Goal: Check status: Check status

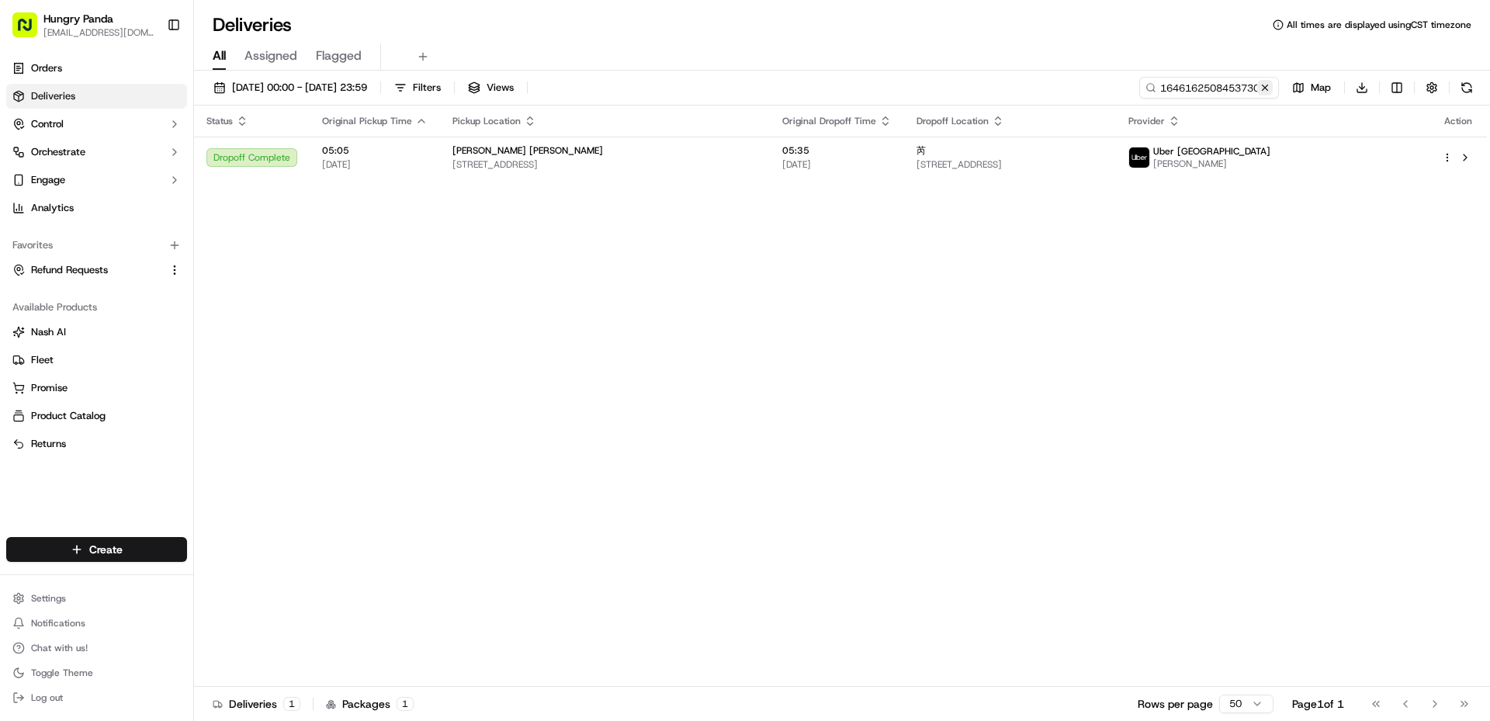
click at [1269, 90] on button at bounding box center [1265, 88] width 16 height 16
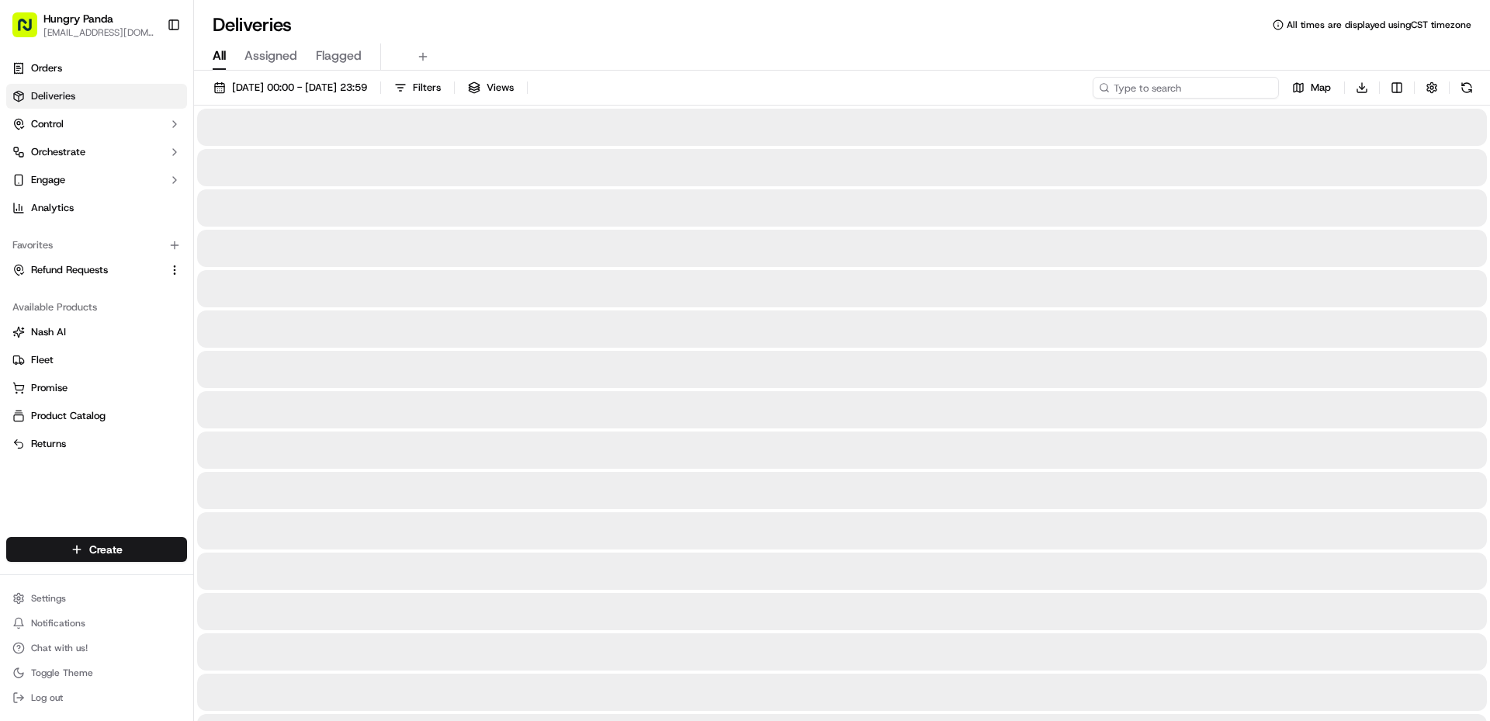
click at [1218, 90] on input at bounding box center [1186, 88] width 186 height 22
paste input "6535199428859795251960"
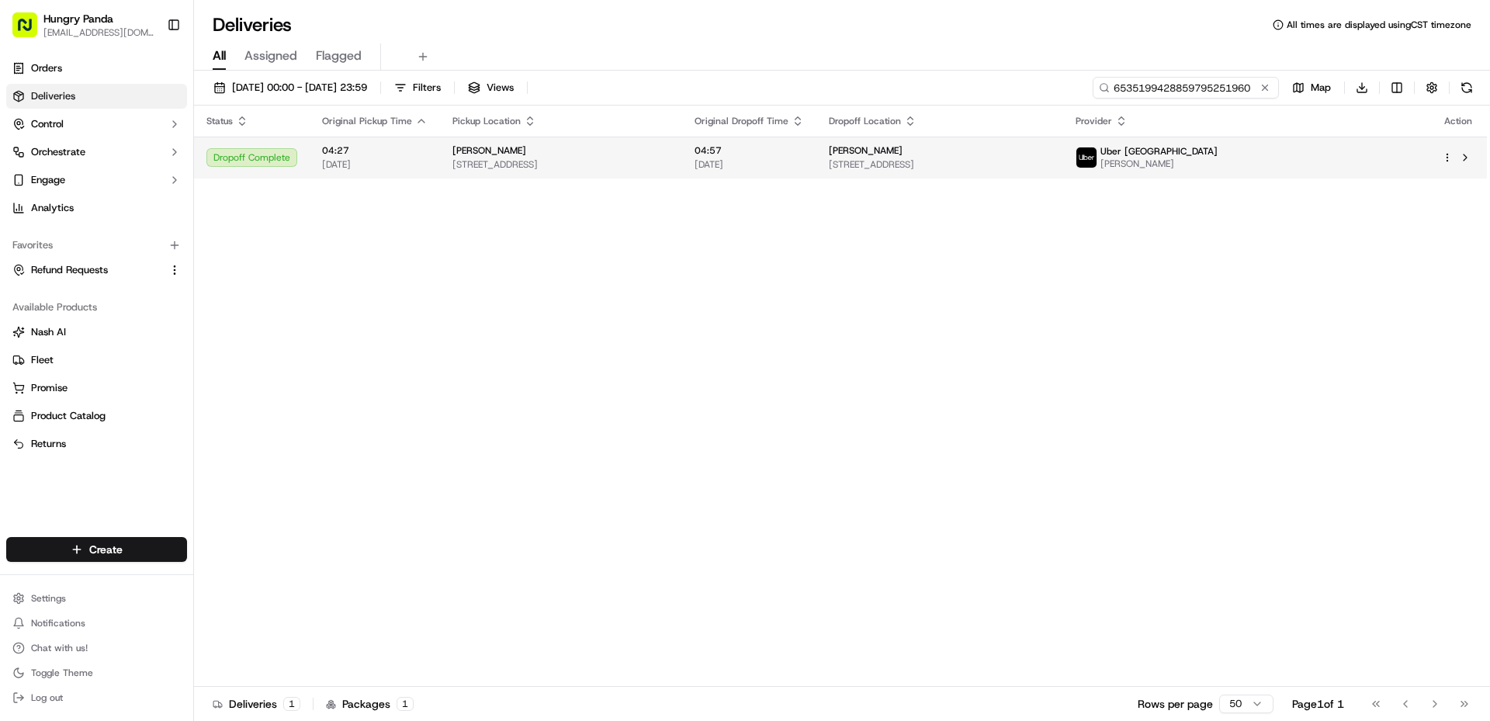
type input "6535199428859795251960"
click at [1051, 161] on span "[STREET_ADDRESS]" at bounding box center [940, 164] width 222 height 12
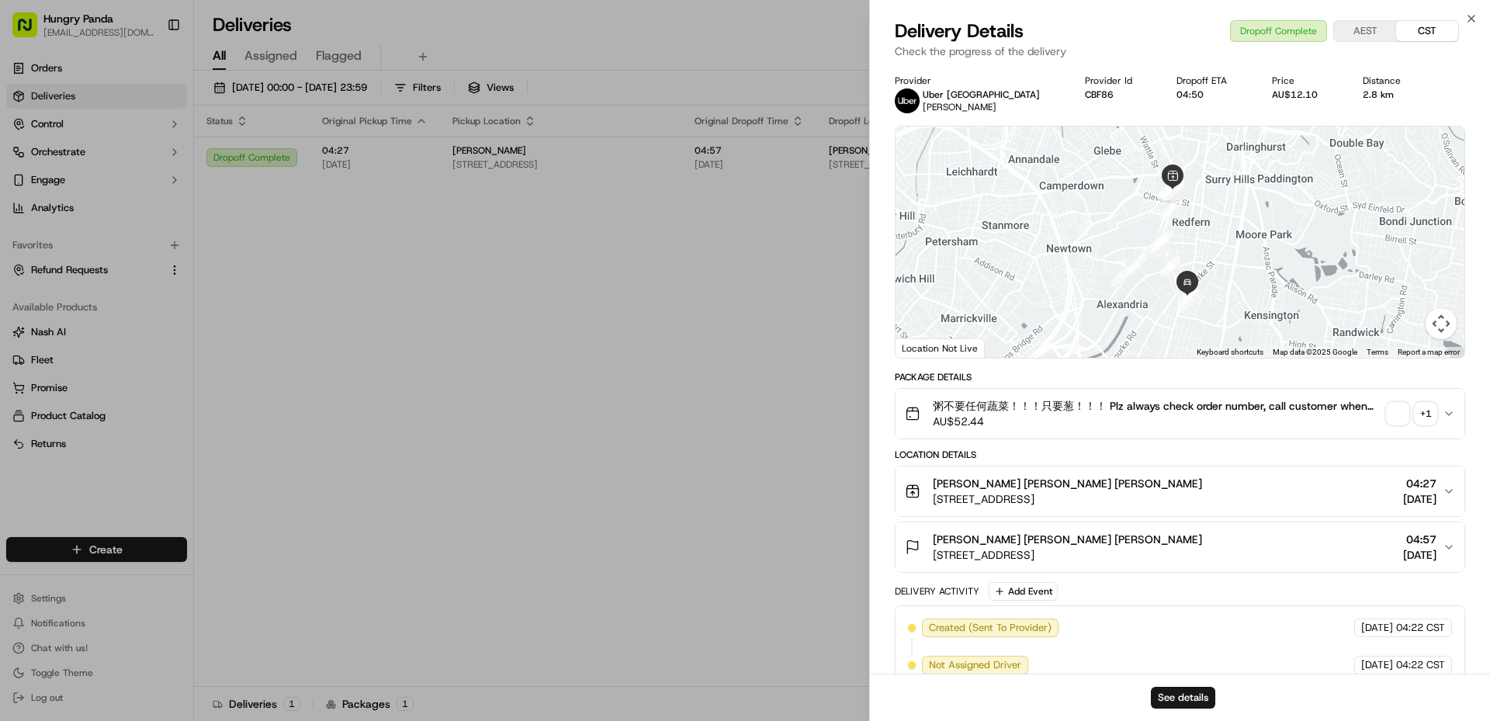
click at [1397, 417] on span "button" at bounding box center [1398, 414] width 22 height 22
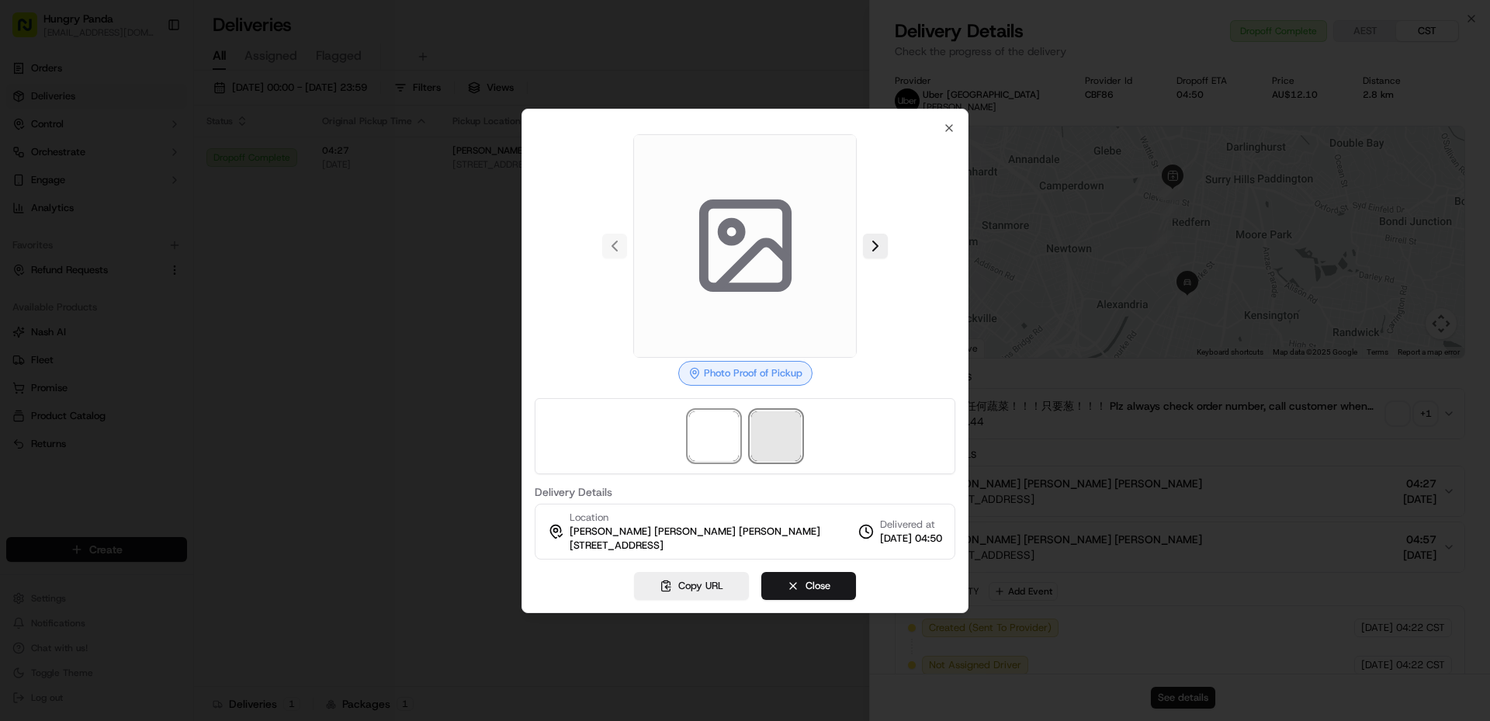
click at [796, 442] on span at bounding box center [776, 436] width 50 height 50
click at [731, 445] on span at bounding box center [714, 436] width 50 height 50
drag, startPoint x: 778, startPoint y: 443, endPoint x: 708, endPoint y: 439, distance: 69.2
click at [757, 443] on span at bounding box center [776, 436] width 50 height 50
drag, startPoint x: 708, startPoint y: 439, endPoint x: 744, endPoint y: 437, distance: 35.8
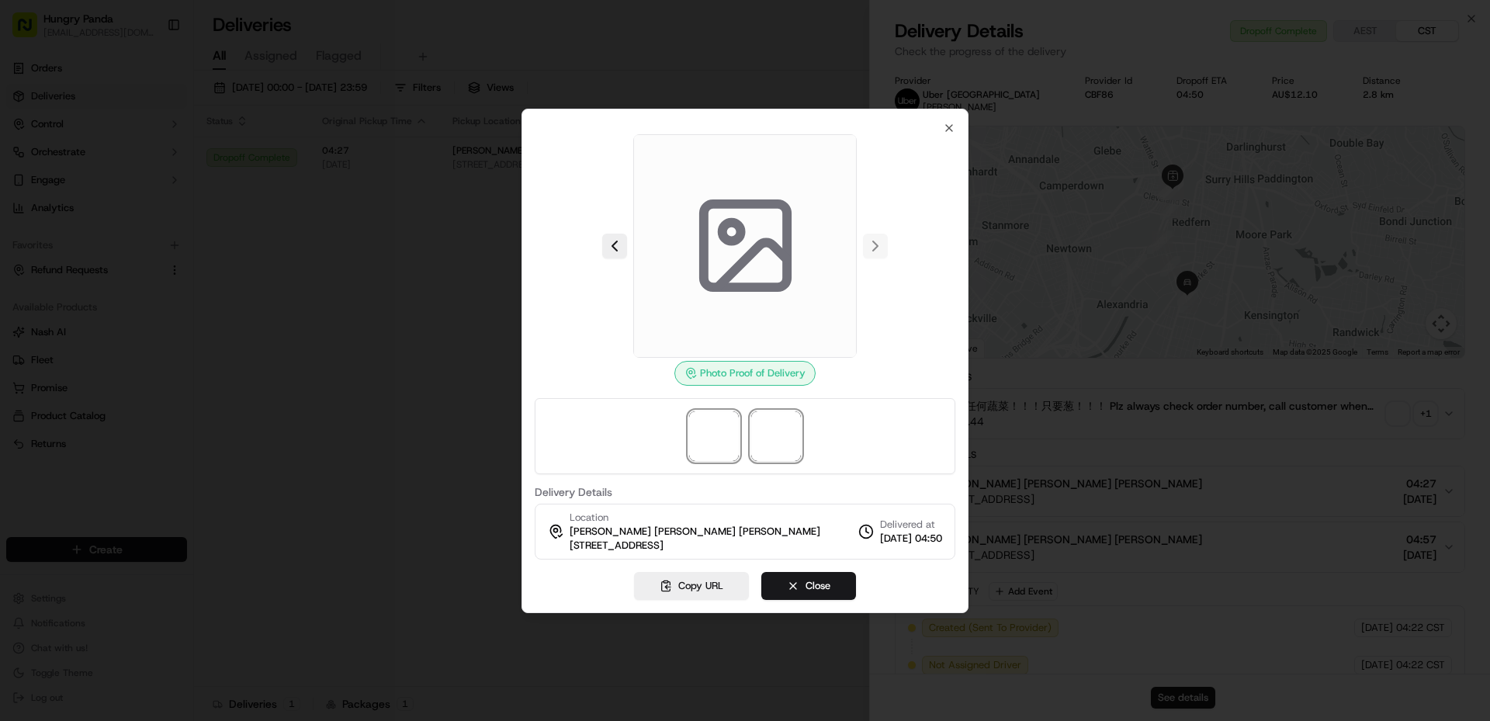
click at [708, 439] on span at bounding box center [714, 436] width 50 height 50
drag, startPoint x: 754, startPoint y: 437, endPoint x: 705, endPoint y: 439, distance: 48.9
click at [748, 438] on div at bounding box center [745, 436] width 421 height 76
drag, startPoint x: 705, startPoint y: 439, endPoint x: 779, endPoint y: 438, distance: 73.7
click at [713, 438] on span at bounding box center [714, 436] width 50 height 50
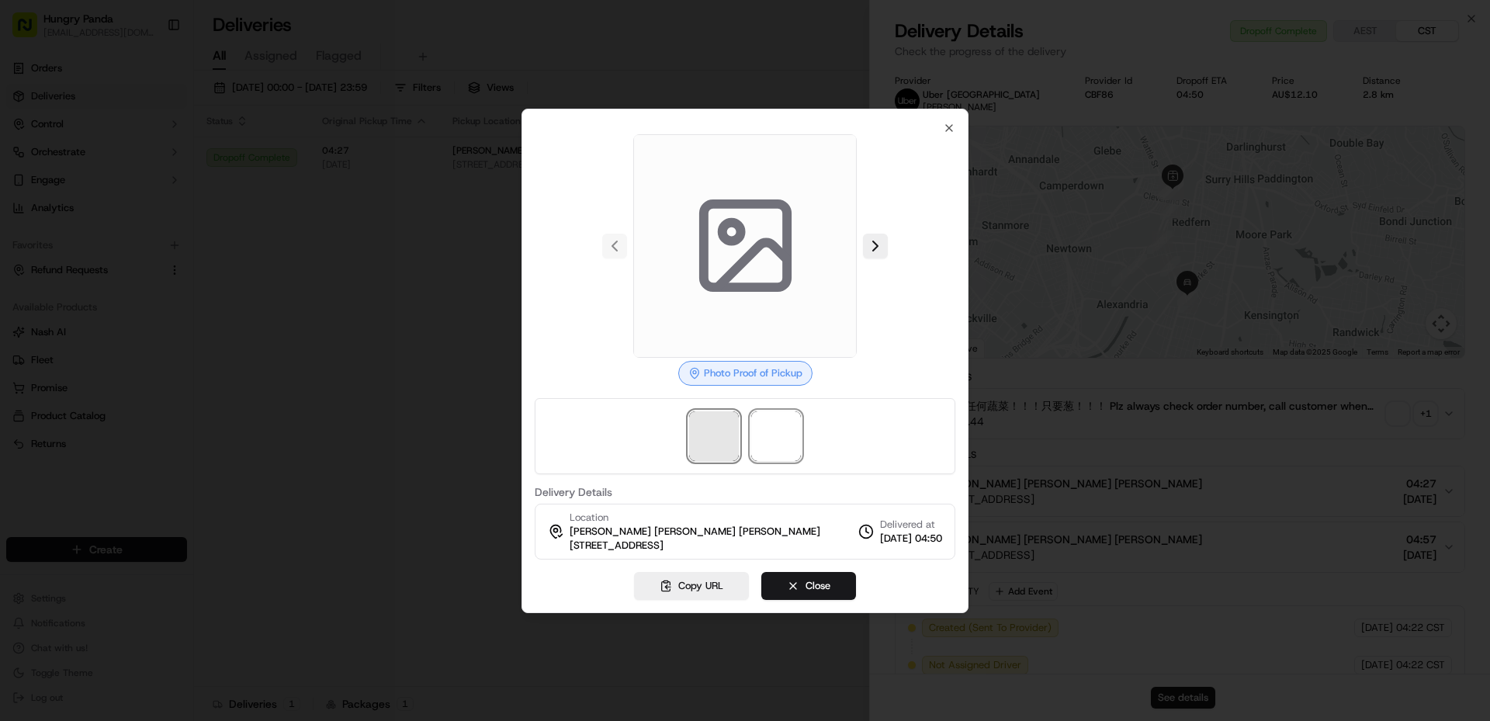
drag, startPoint x: 779, startPoint y: 438, endPoint x: 714, endPoint y: 435, distance: 65.3
click at [755, 438] on span at bounding box center [776, 436] width 50 height 50
click at [714, 435] on span at bounding box center [714, 436] width 50 height 50
drag, startPoint x: 711, startPoint y: 432, endPoint x: 759, endPoint y: 425, distance: 48.6
click at [711, 431] on span at bounding box center [714, 436] width 50 height 50
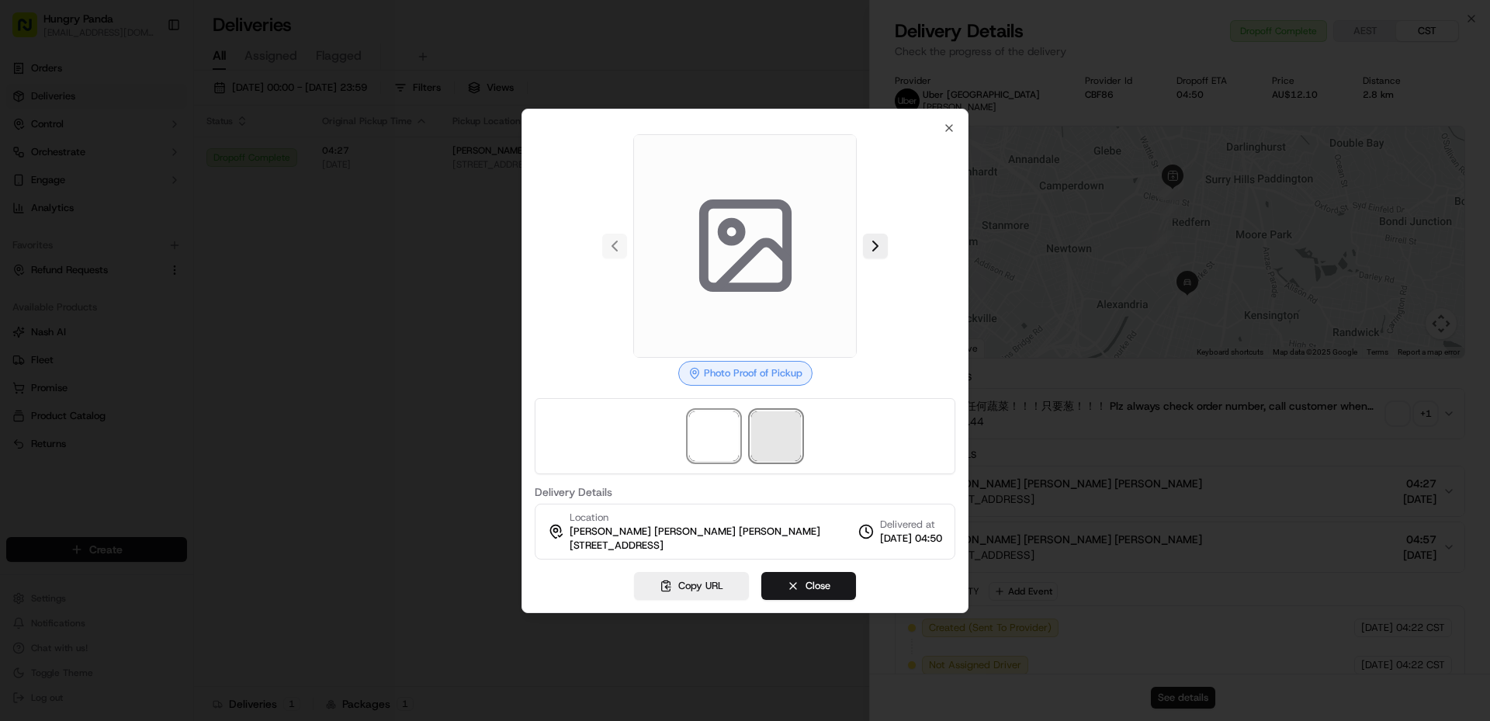
click at [760, 425] on span at bounding box center [776, 436] width 50 height 50
click at [715, 433] on img at bounding box center [714, 436] width 50 height 50
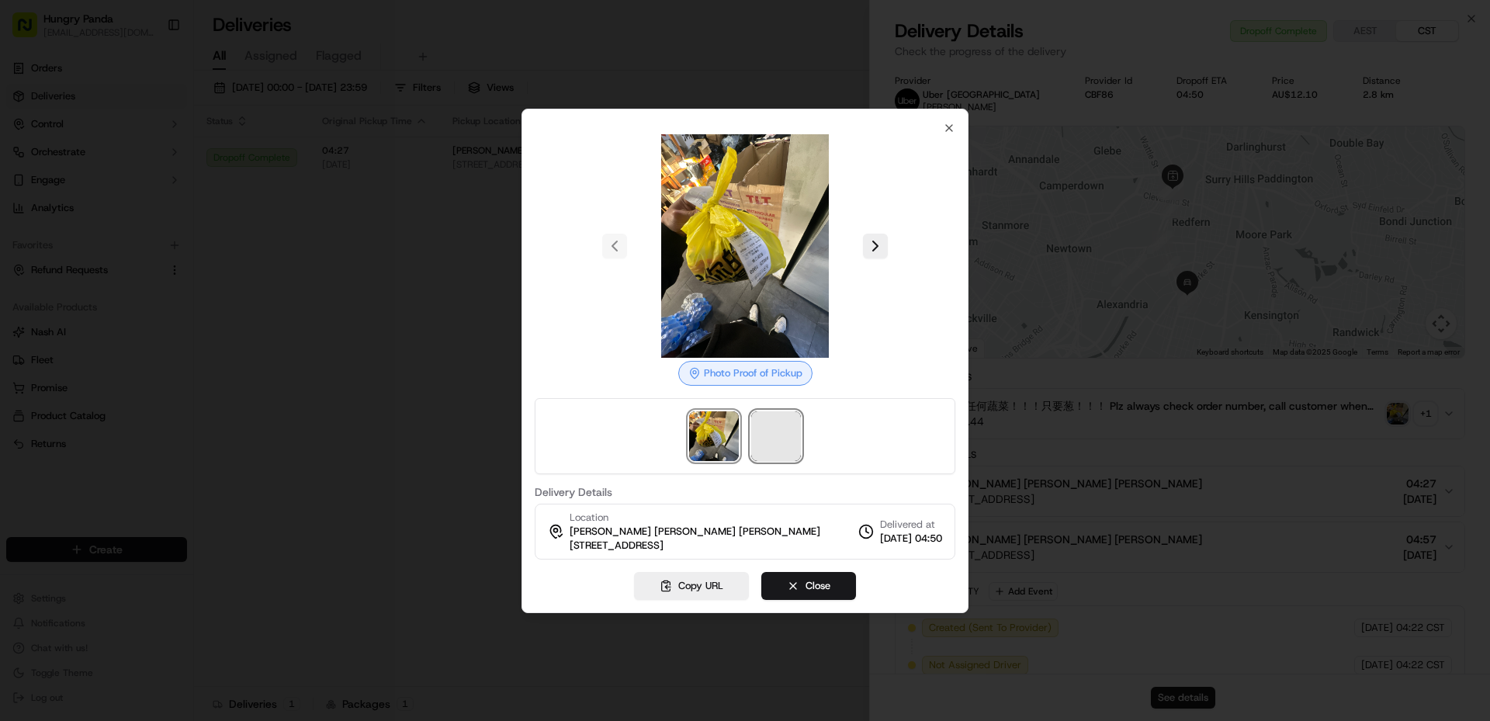
click at [778, 432] on span at bounding box center [776, 436] width 50 height 50
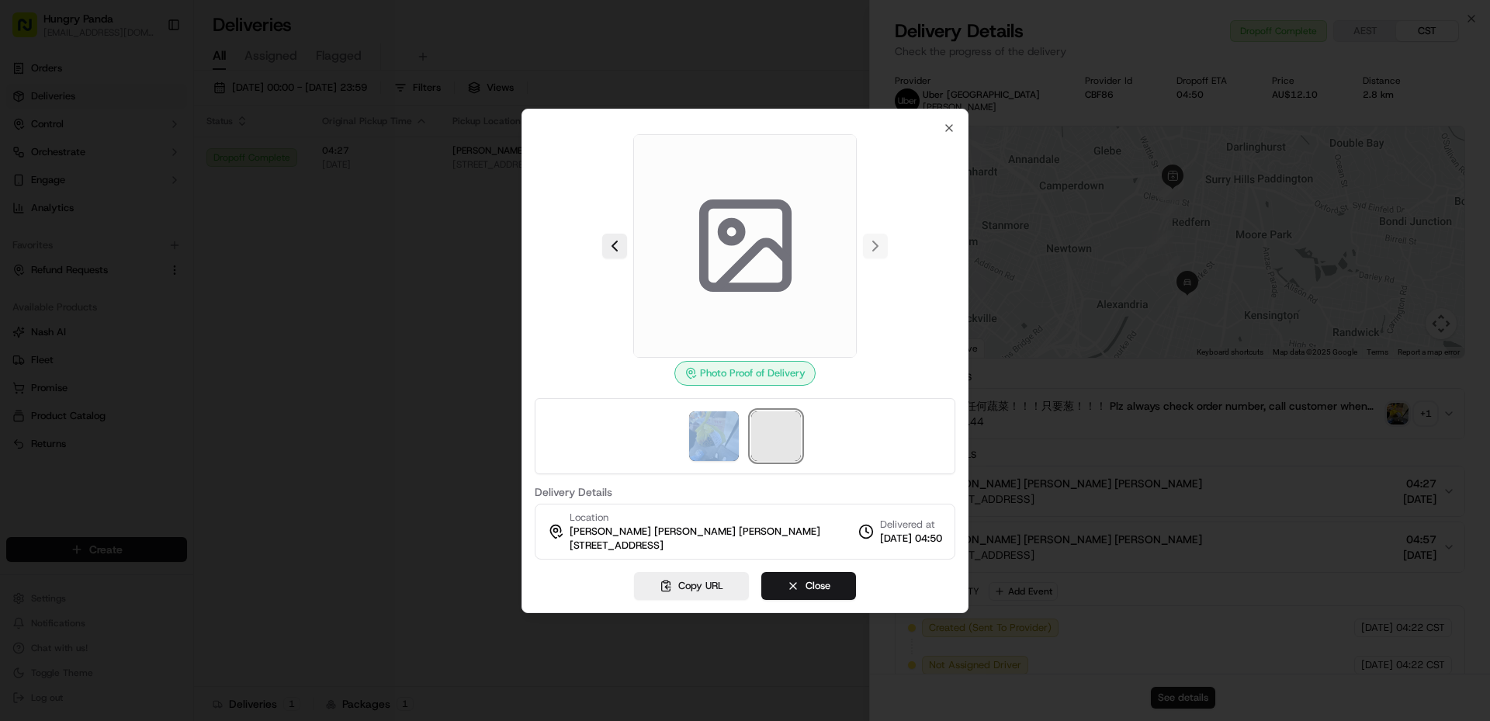
drag, startPoint x: 740, startPoint y: 438, endPoint x: 795, endPoint y: 431, distance: 55.5
click at [754, 438] on div at bounding box center [745, 436] width 421 height 76
click at [795, 431] on span at bounding box center [776, 436] width 50 height 50
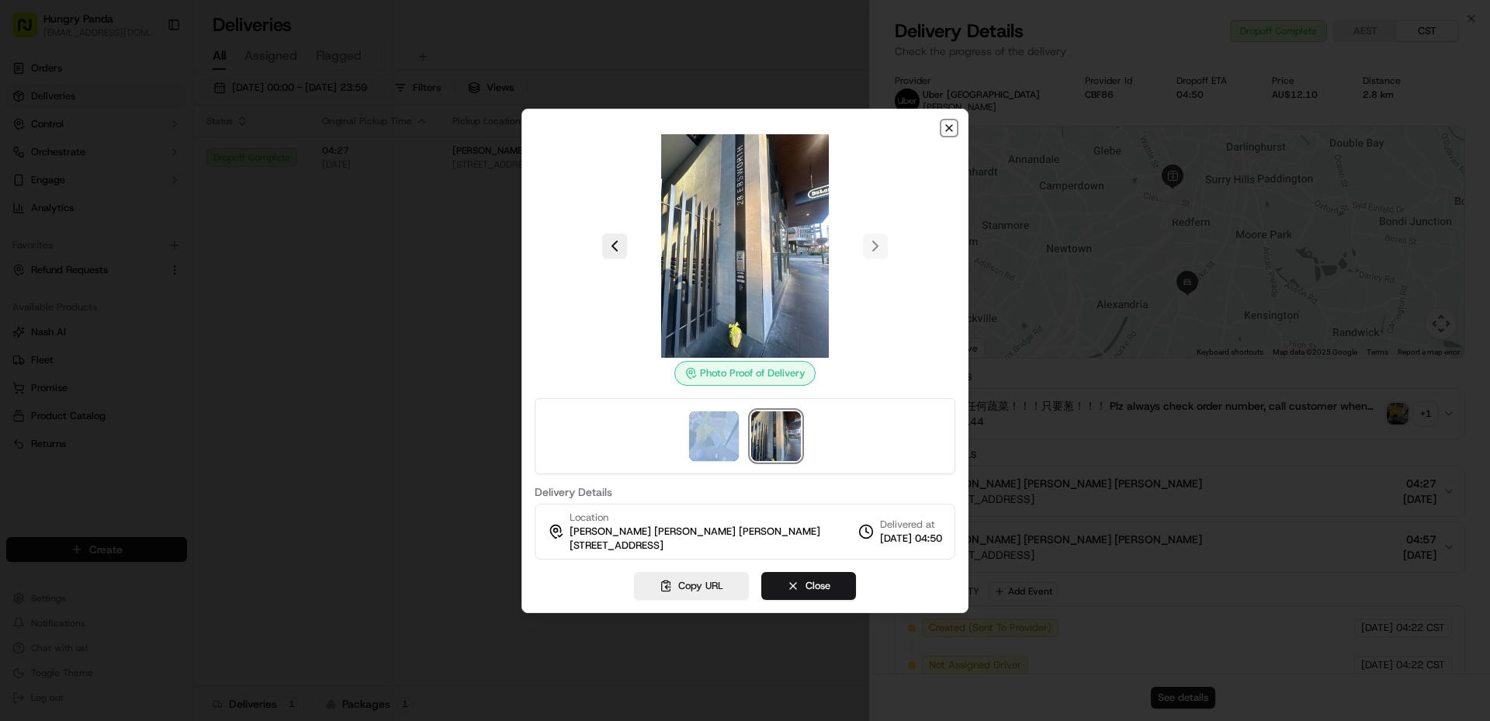
click at [951, 124] on icon "button" at bounding box center [949, 128] width 12 height 12
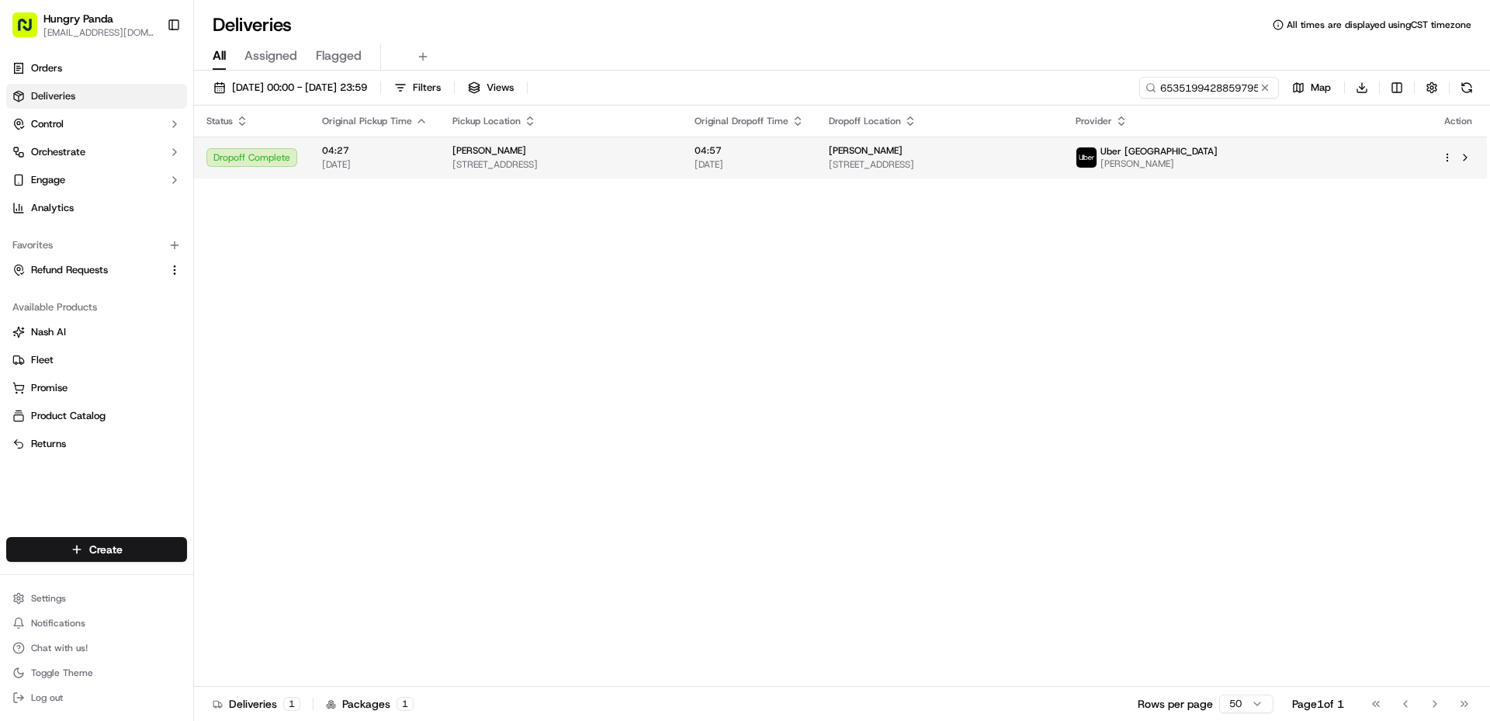
drag, startPoint x: 793, startPoint y: 309, endPoint x: 1253, endPoint y: 154, distance: 485.4
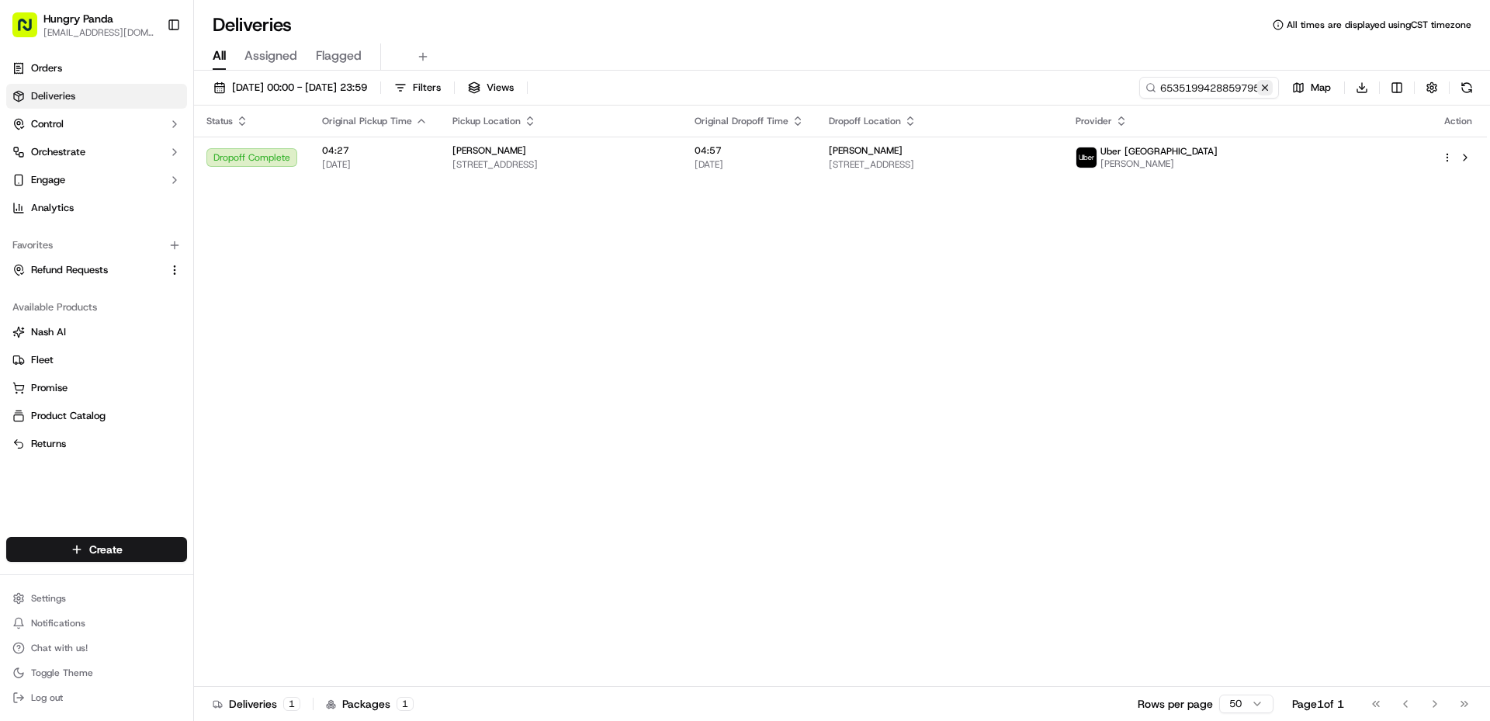
click at [1271, 85] on button at bounding box center [1265, 88] width 16 height 16
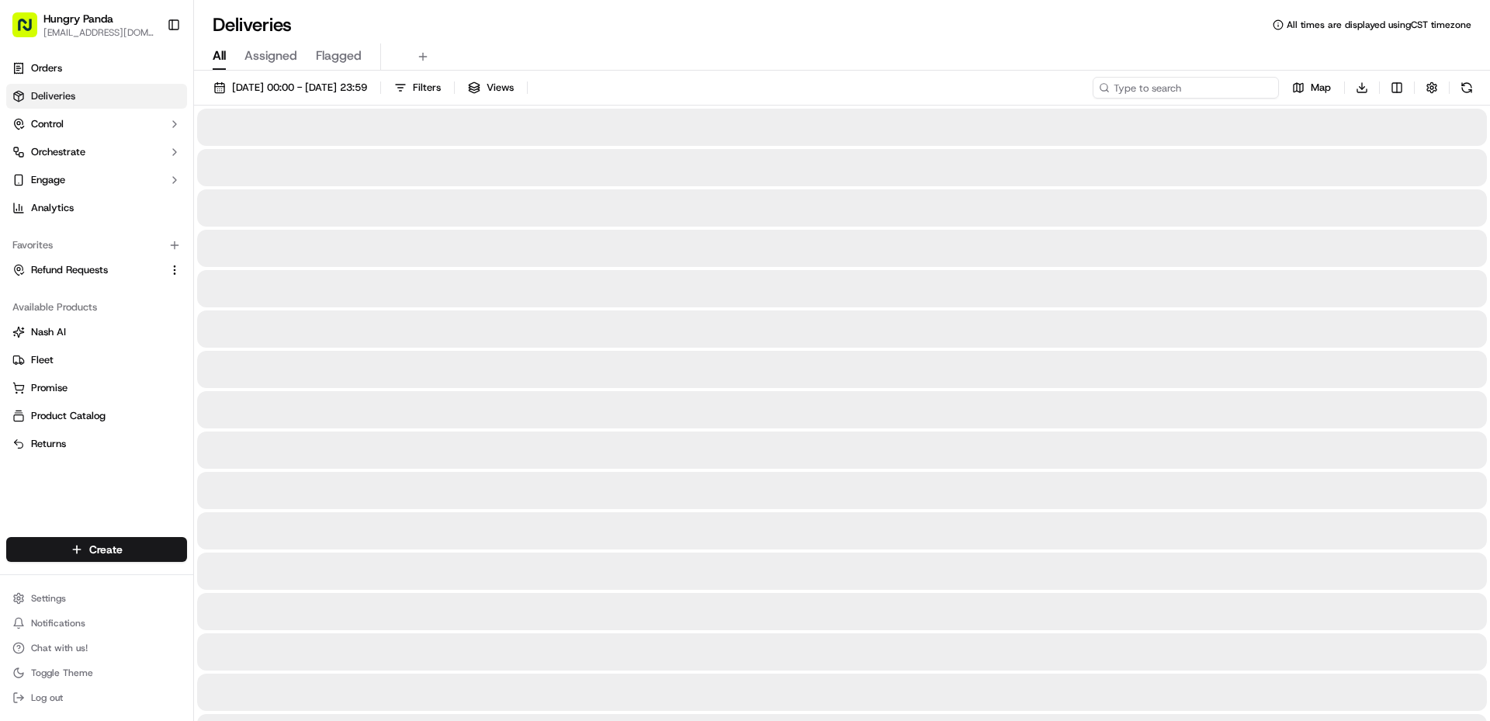
paste input "3549148788750730541710"
click at [1211, 88] on input "3549148788750730541710" at bounding box center [1186, 88] width 186 height 22
type input "3549148788750730541710"
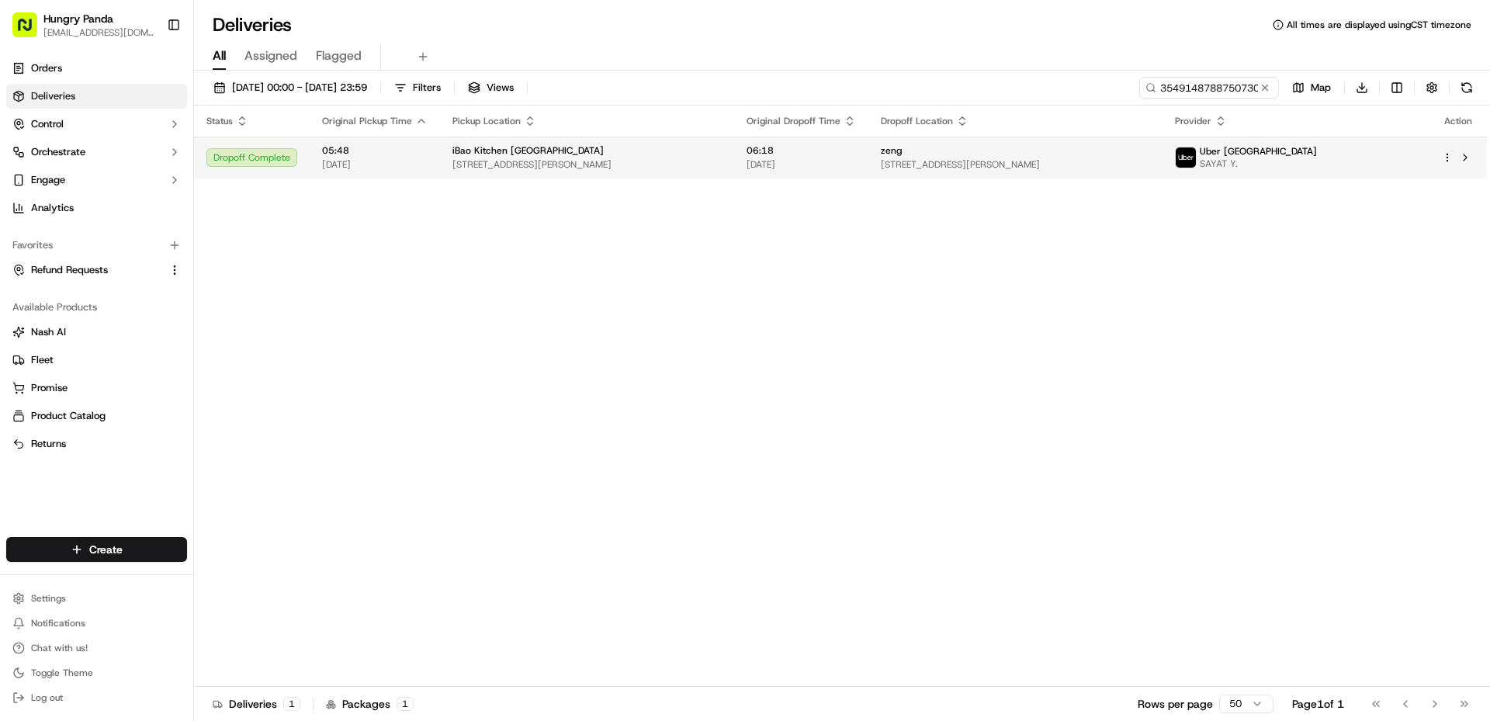
click at [856, 164] on span "[DATE]" at bounding box center [801, 164] width 109 height 12
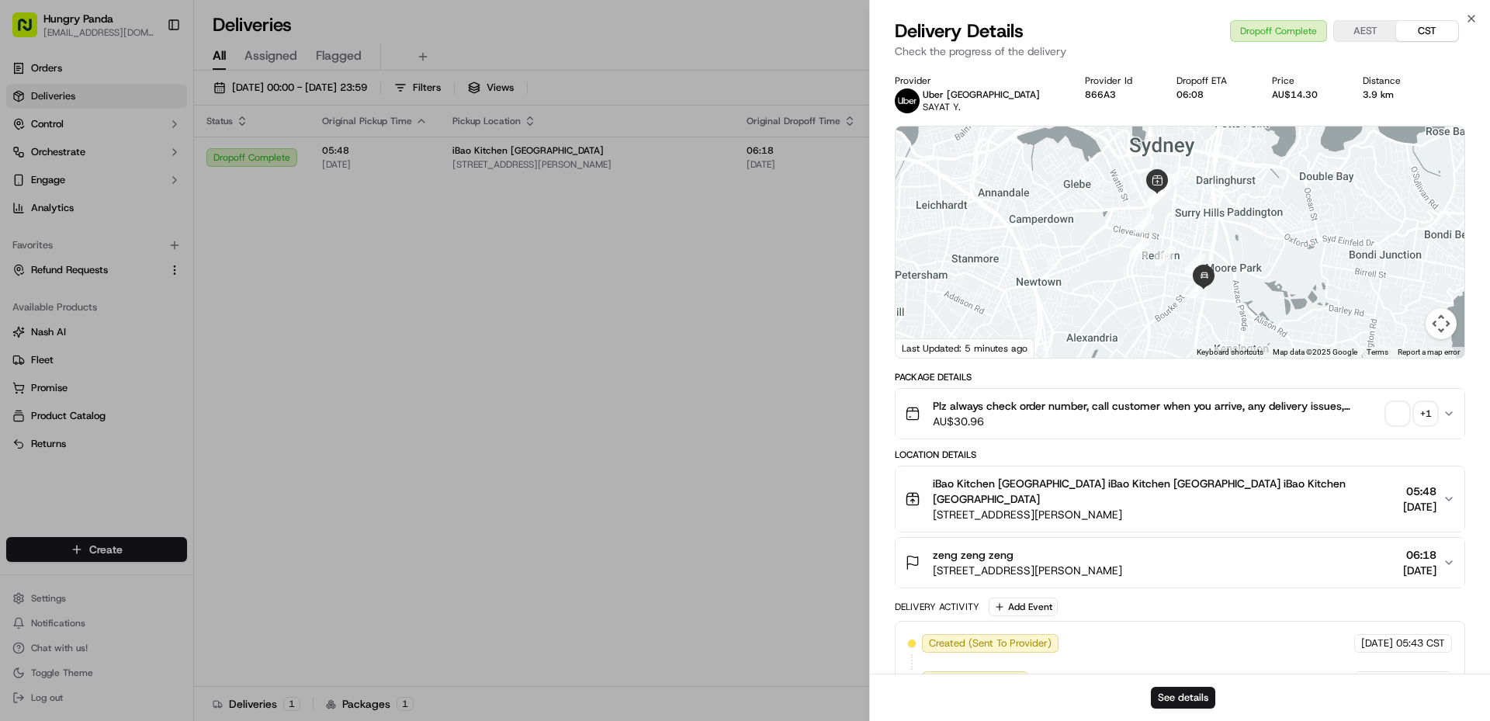
click at [1394, 416] on span "button" at bounding box center [1398, 414] width 22 height 22
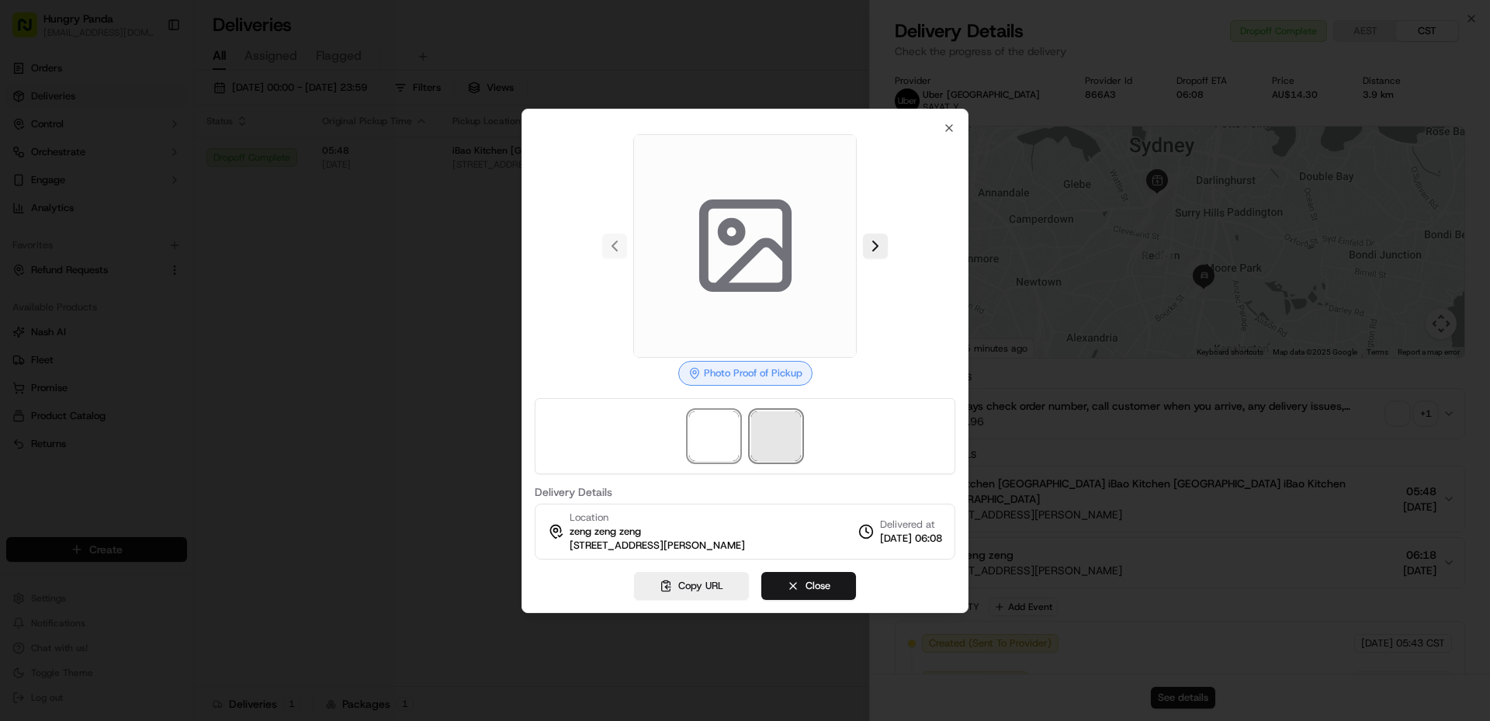
click at [775, 434] on span at bounding box center [776, 436] width 50 height 50
click at [728, 434] on span at bounding box center [714, 436] width 50 height 50
click at [774, 434] on span at bounding box center [776, 436] width 50 height 50
click at [725, 435] on span at bounding box center [714, 436] width 50 height 50
drag, startPoint x: 781, startPoint y: 440, endPoint x: 719, endPoint y: 435, distance: 62.3
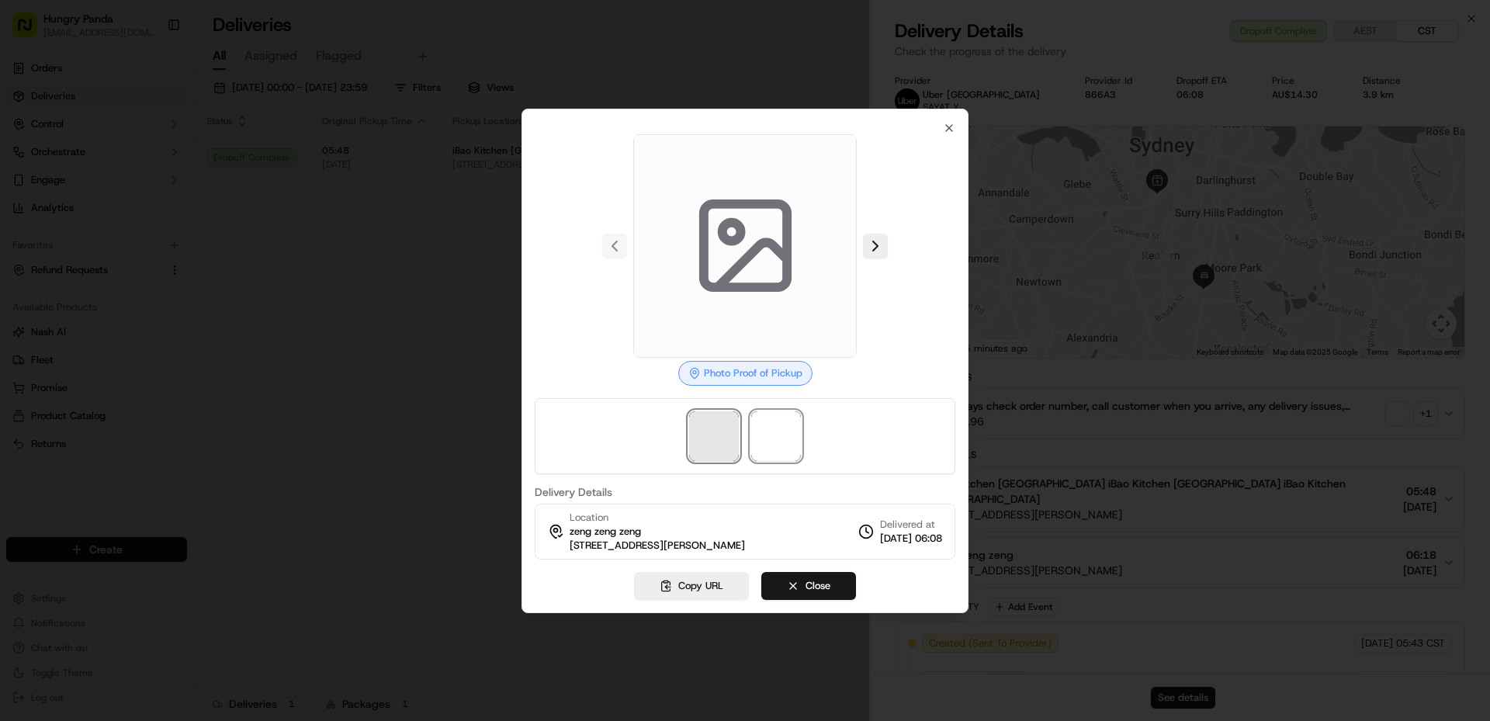
click at [757, 438] on span at bounding box center [776, 436] width 50 height 50
click at [719, 435] on span at bounding box center [714, 436] width 50 height 50
click at [730, 437] on div at bounding box center [745, 436] width 421 height 76
click at [708, 439] on span at bounding box center [714, 436] width 50 height 50
drag, startPoint x: 785, startPoint y: 443, endPoint x: 729, endPoint y: 443, distance: 55.9
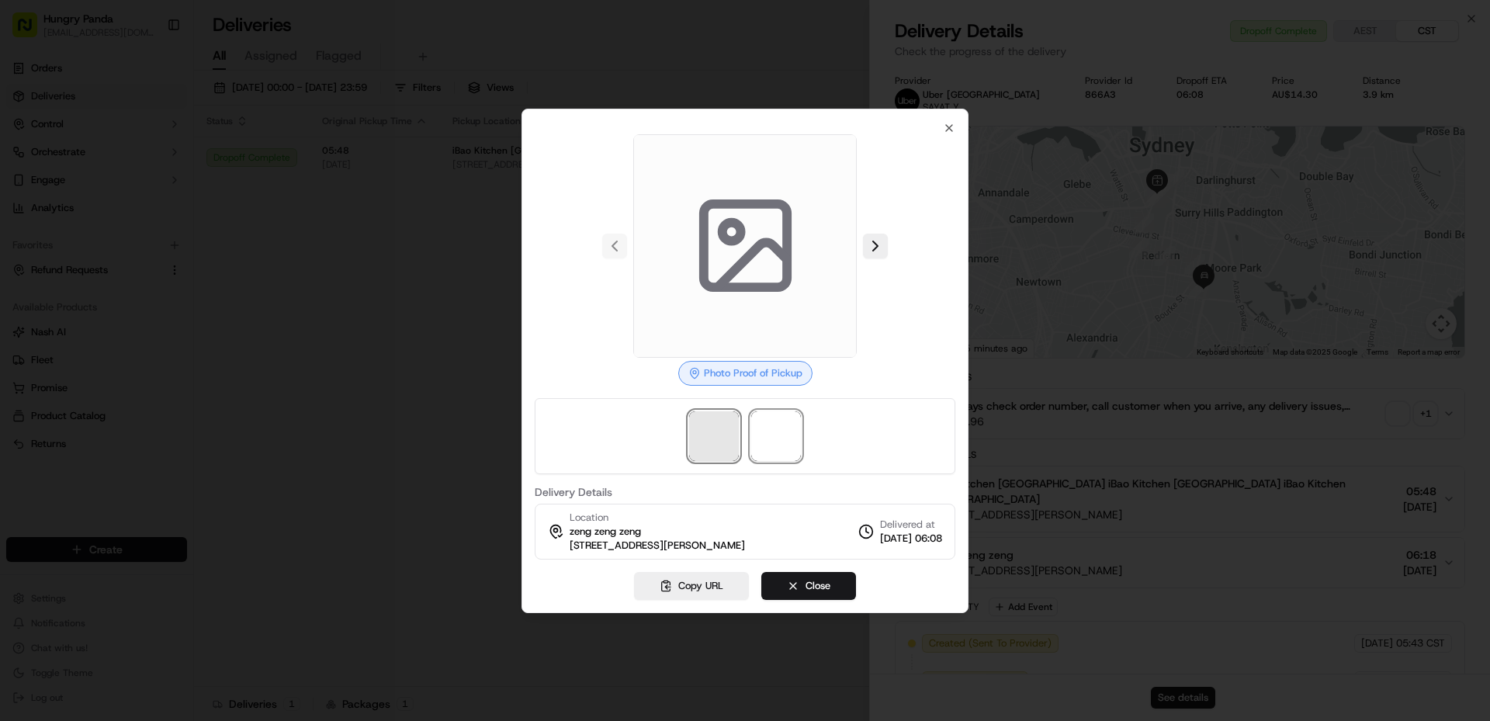
click at [763, 443] on span at bounding box center [776, 436] width 50 height 50
drag, startPoint x: 729, startPoint y: 443, endPoint x: 766, endPoint y: 445, distance: 36.5
click at [736, 443] on span at bounding box center [714, 436] width 50 height 50
drag, startPoint x: 792, startPoint y: 445, endPoint x: 729, endPoint y: 443, distance: 62.1
click at [745, 445] on div at bounding box center [745, 436] width 421 height 76
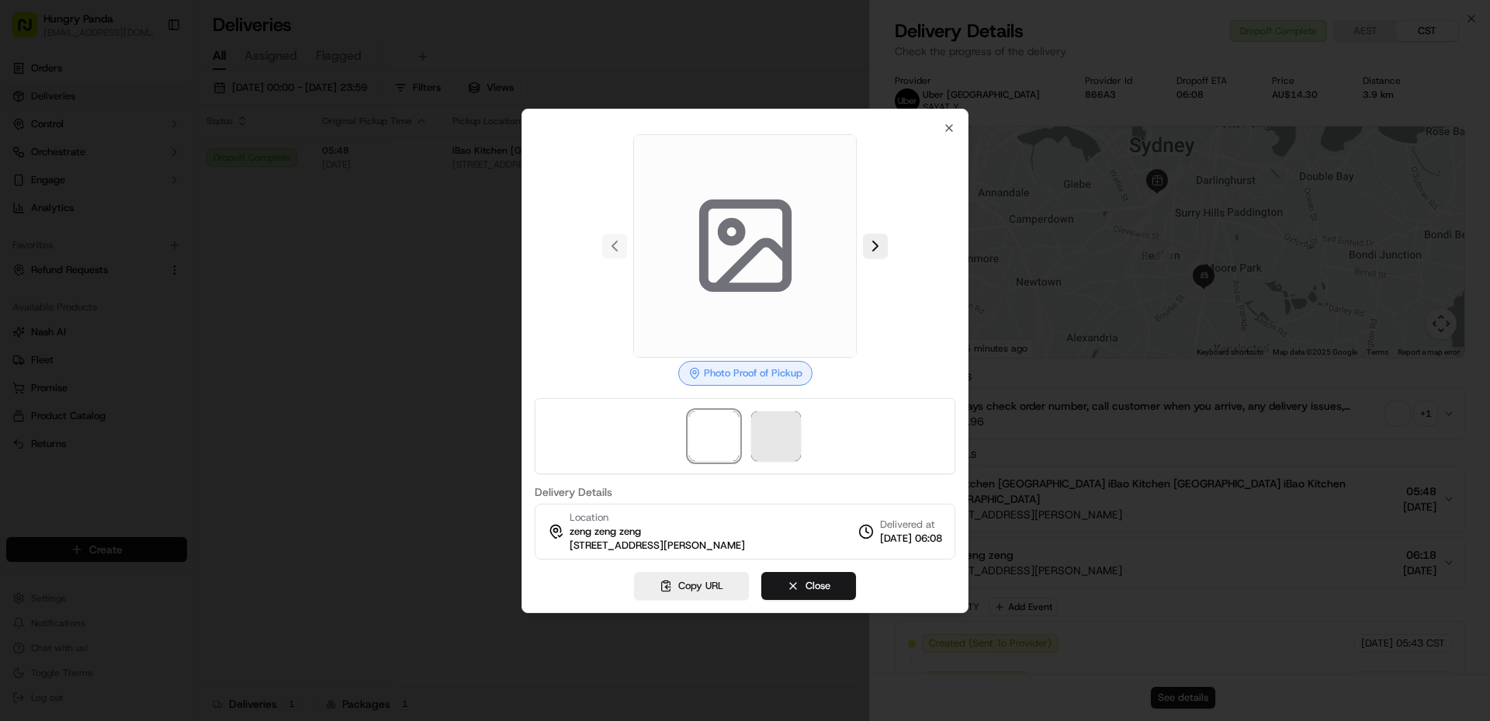
drag, startPoint x: 729, startPoint y: 443, endPoint x: 771, endPoint y: 439, distance: 41.3
click at [747, 443] on div at bounding box center [745, 436] width 421 height 76
drag, startPoint x: 772, startPoint y: 438, endPoint x: 712, endPoint y: 437, distance: 59.8
click at [712, 437] on div at bounding box center [745, 436] width 421 height 76
drag, startPoint x: 703, startPoint y: 435, endPoint x: 777, endPoint y: 437, distance: 73.7
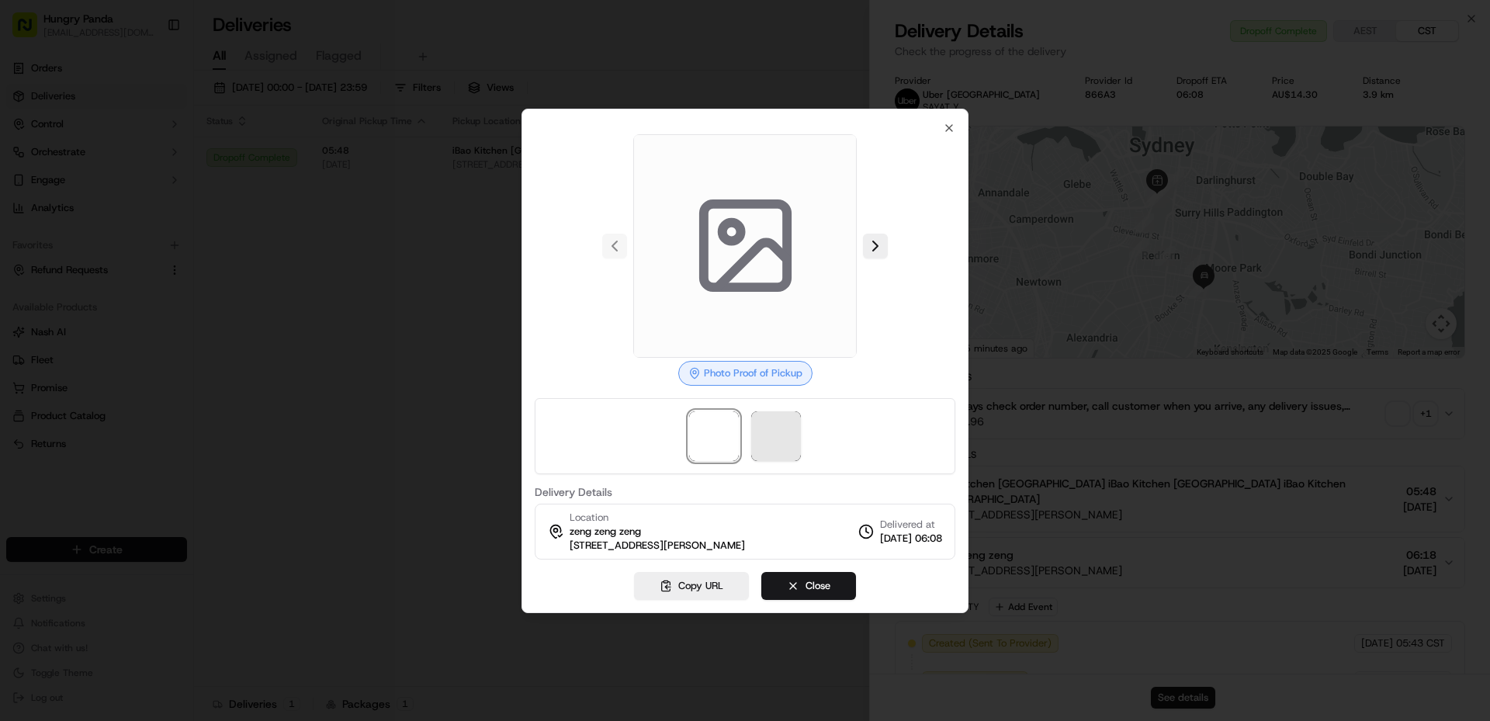
click at [722, 435] on span at bounding box center [714, 436] width 50 height 50
click at [777, 437] on span at bounding box center [776, 436] width 50 height 50
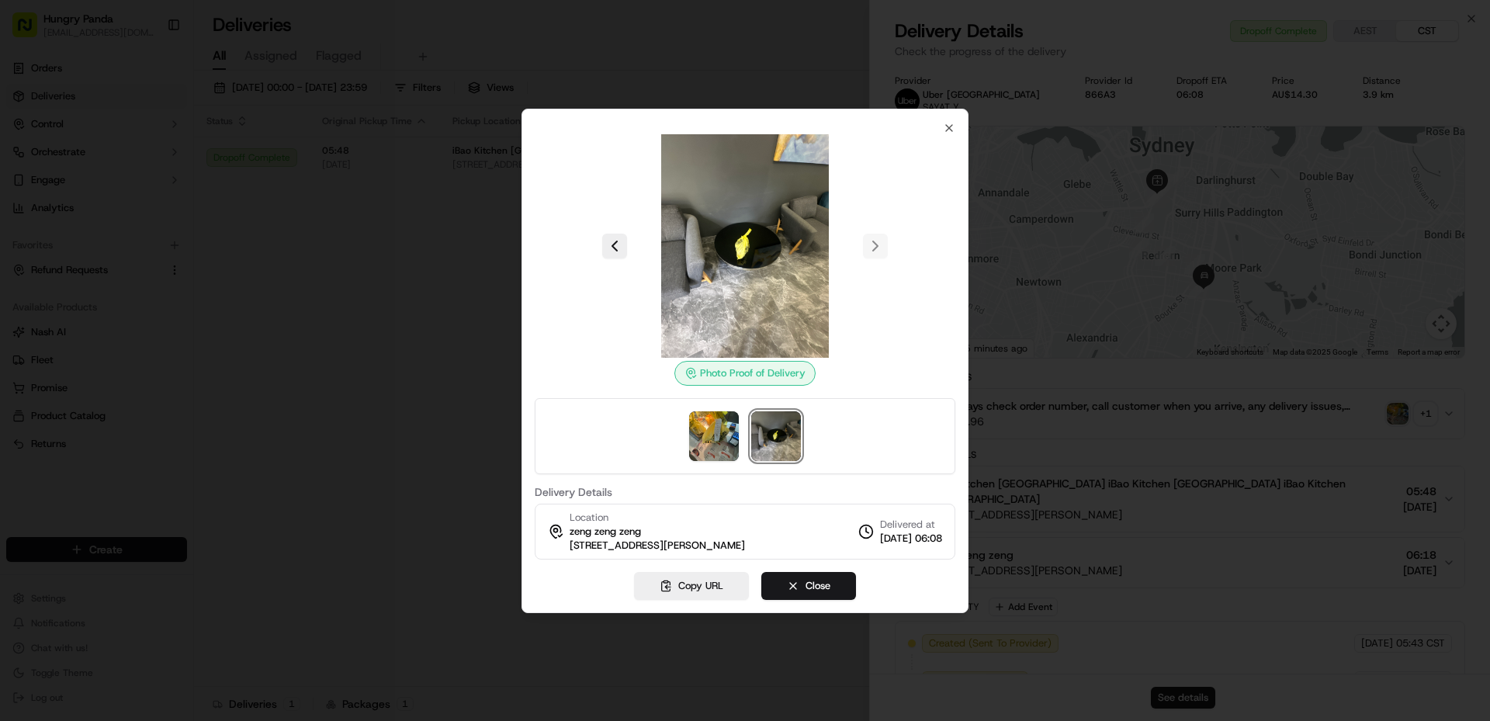
click at [758, 282] on img at bounding box center [744, 245] width 223 height 223
click at [512, 401] on div at bounding box center [745, 360] width 1490 height 721
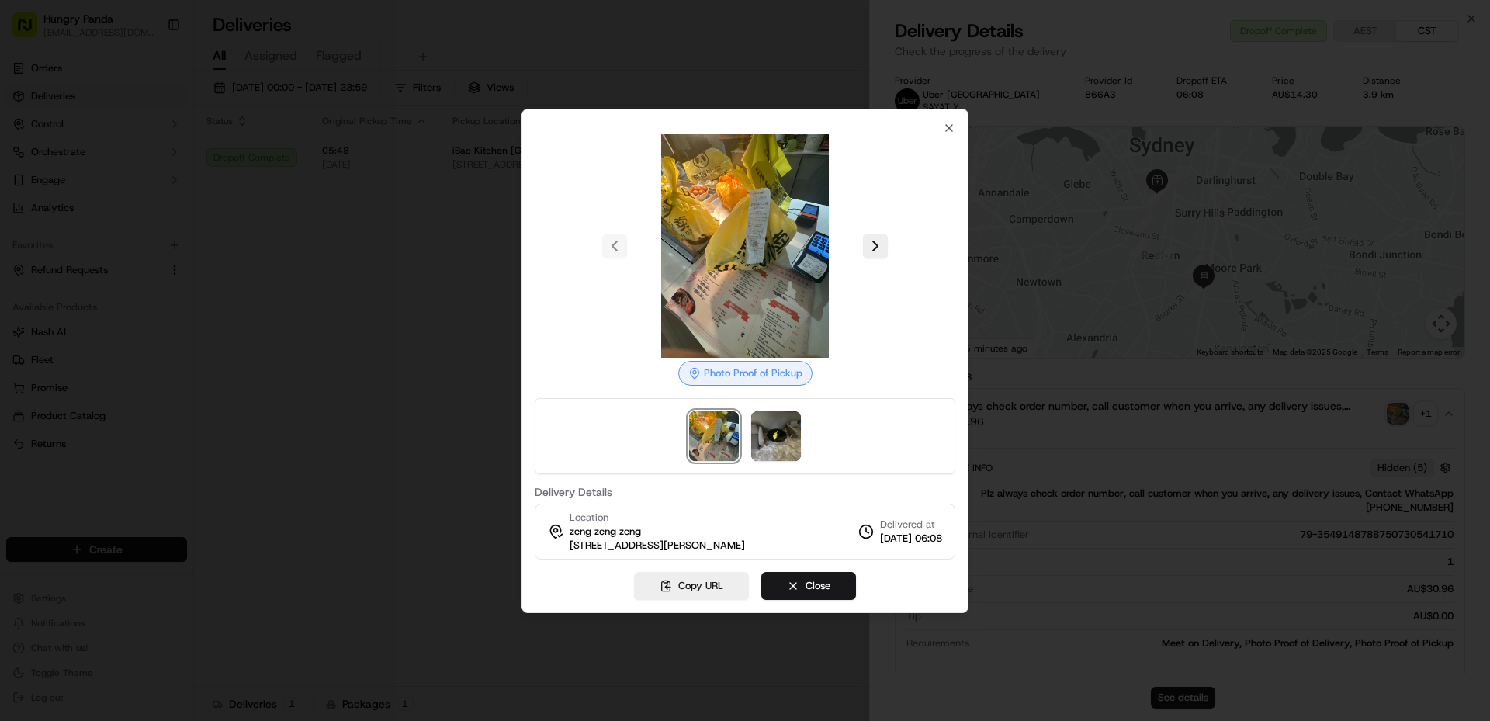
drag, startPoint x: 511, startPoint y: 397, endPoint x: 622, endPoint y: 382, distance: 112.8
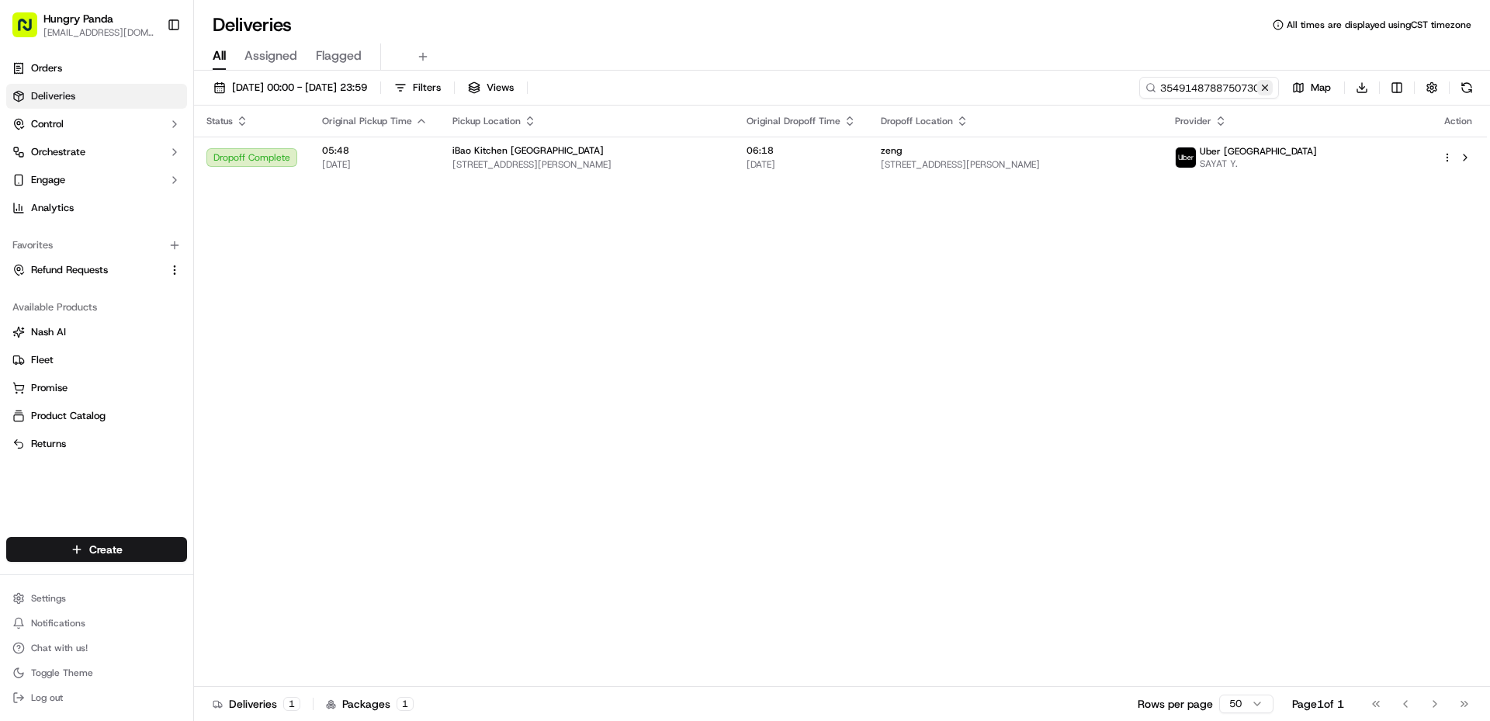
click at [1262, 87] on button at bounding box center [1265, 88] width 16 height 16
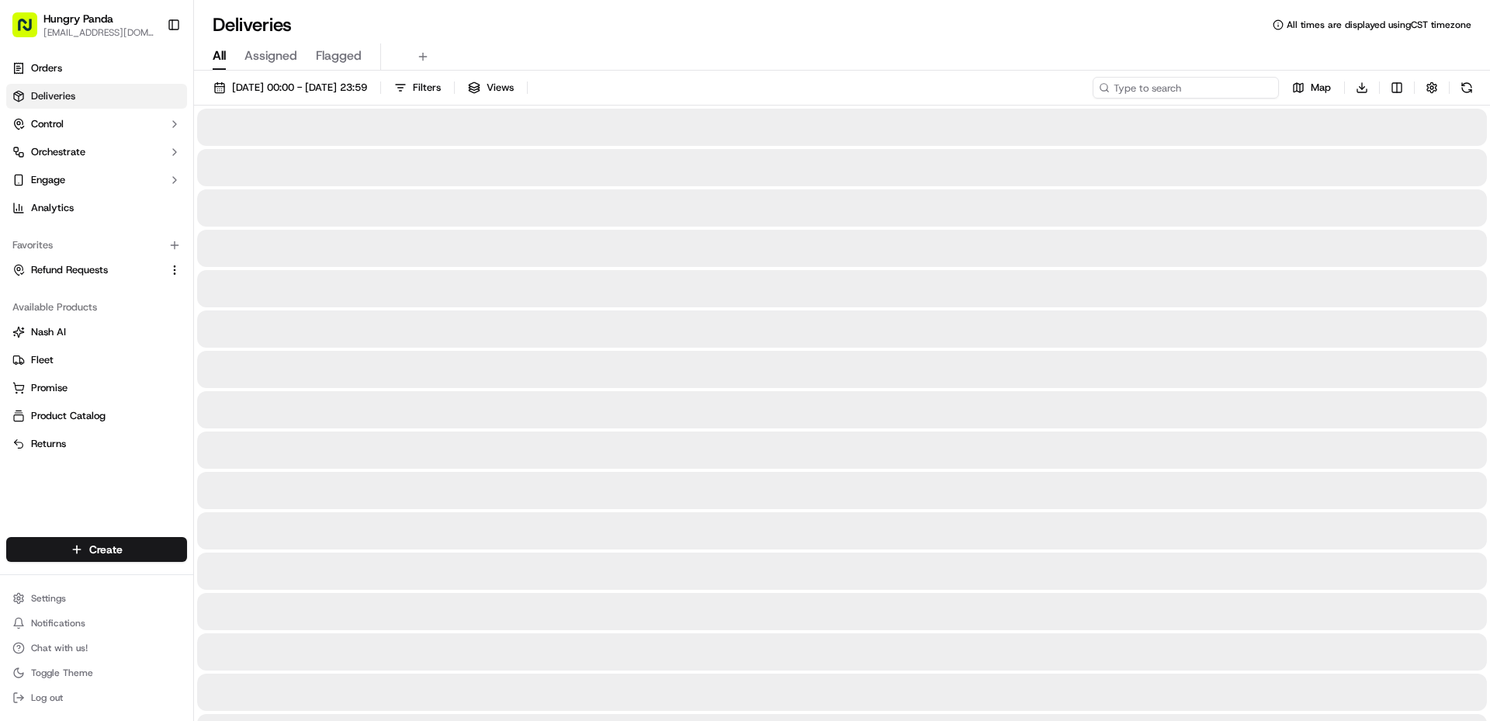
click at [1190, 90] on input at bounding box center [1186, 88] width 186 height 22
paste input "4742175298357727261147"
type input "4742175298357727261147"
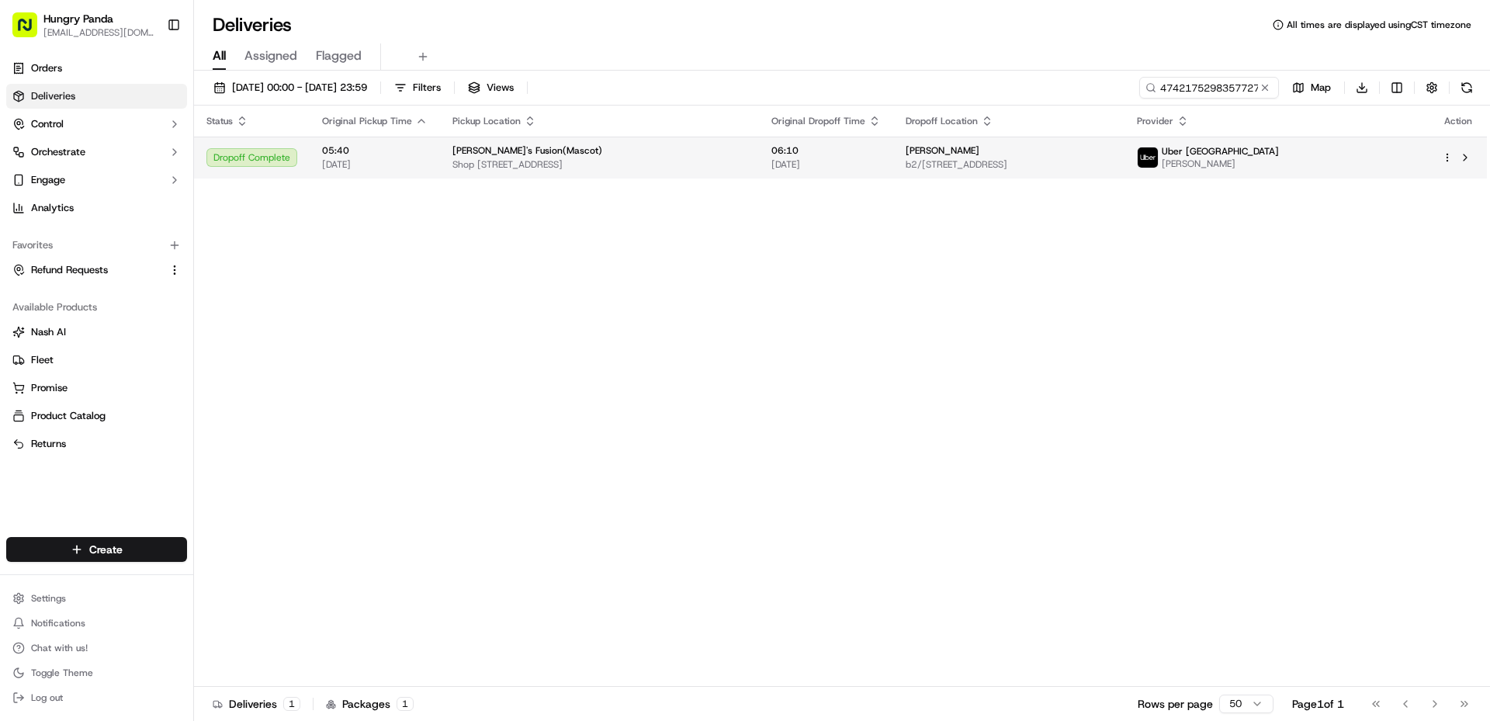
click at [747, 166] on span "Shop [STREET_ADDRESS]" at bounding box center [599, 164] width 294 height 12
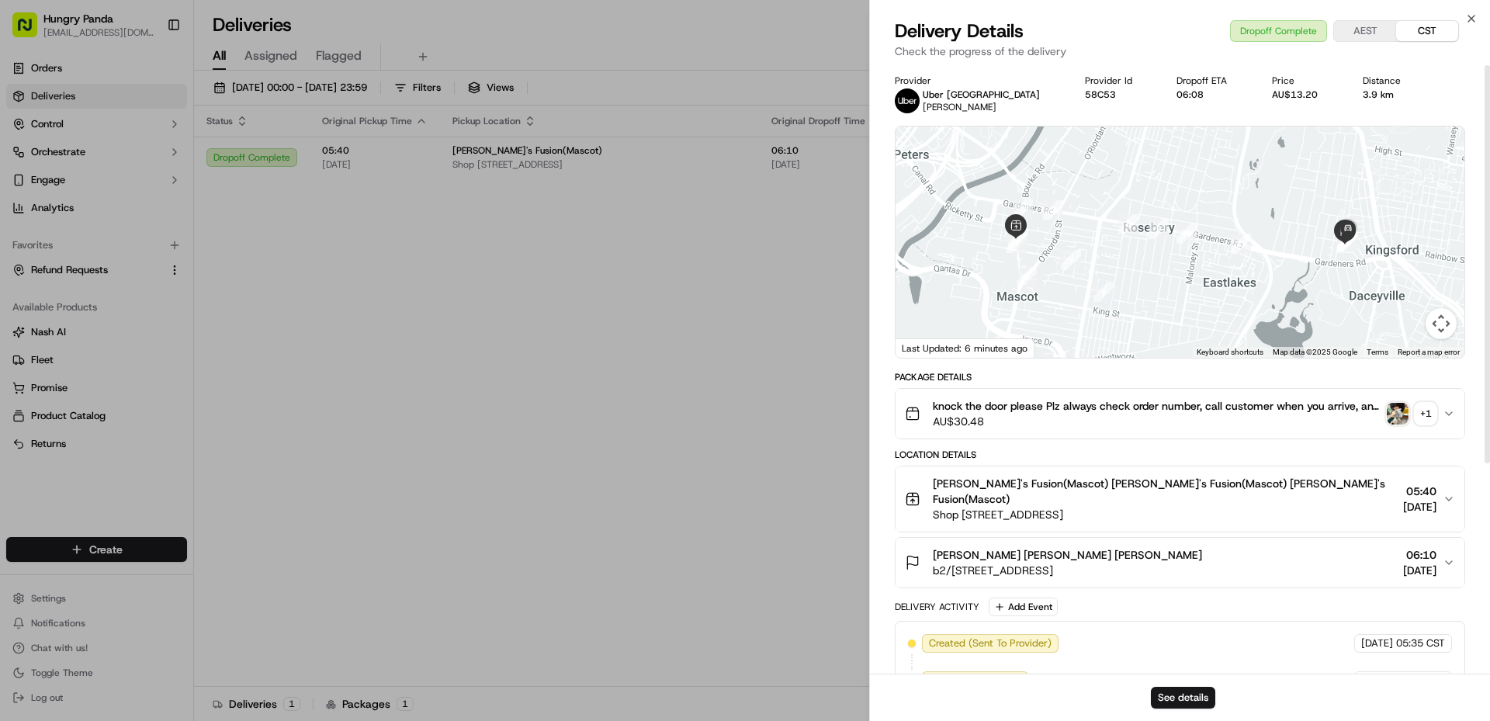
click at [1409, 411] on button "+ 1" at bounding box center [1412, 414] width 50 height 22
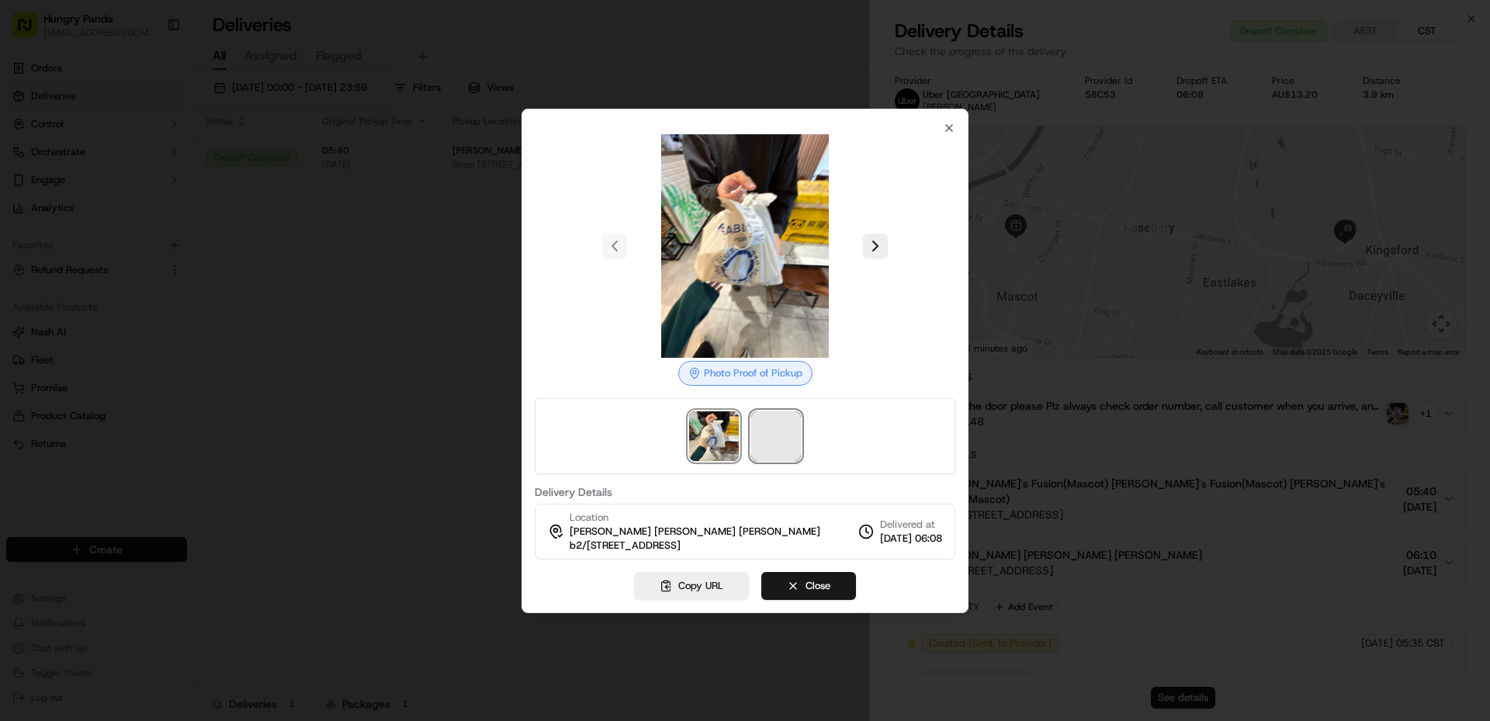
click at [796, 428] on span at bounding box center [776, 436] width 50 height 50
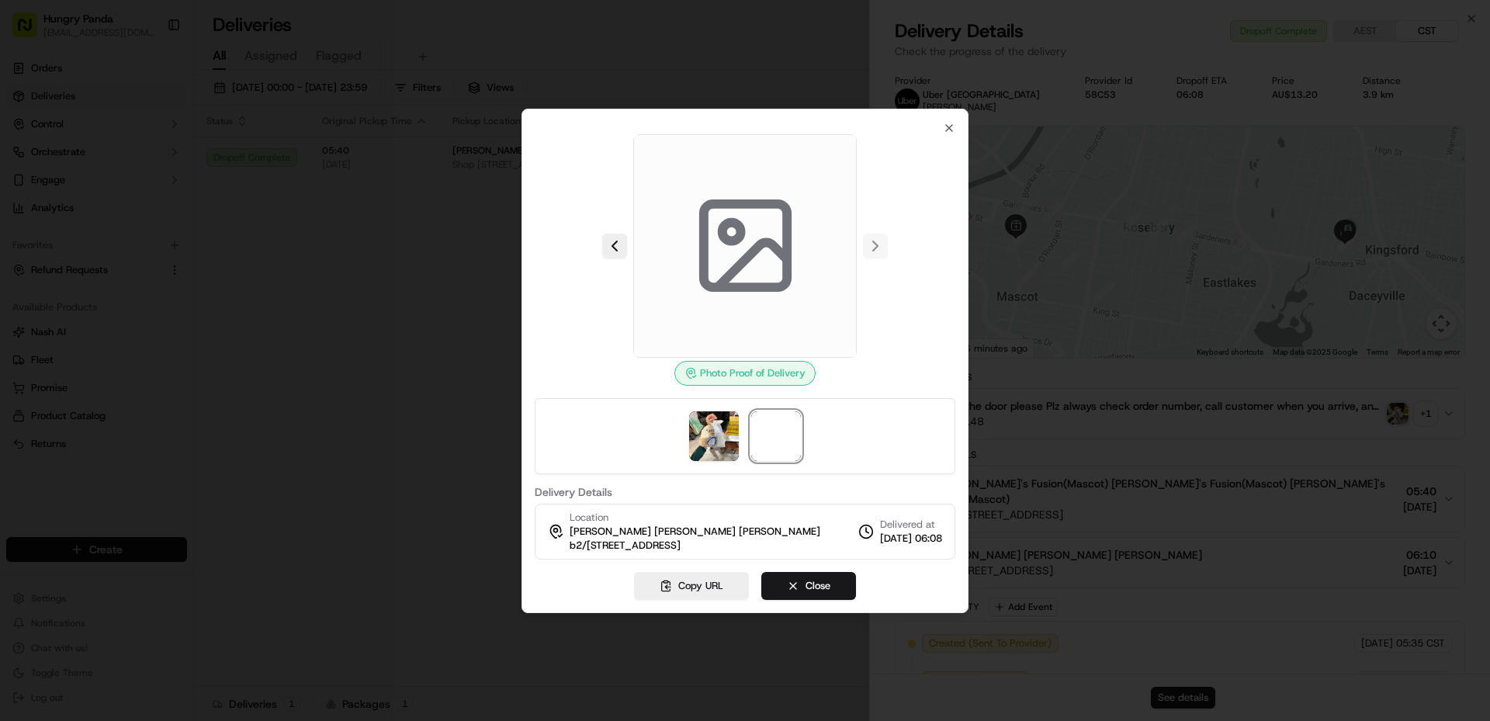
click at [745, 435] on div at bounding box center [745, 436] width 421 height 76
click at [774, 426] on span at bounding box center [776, 436] width 50 height 50
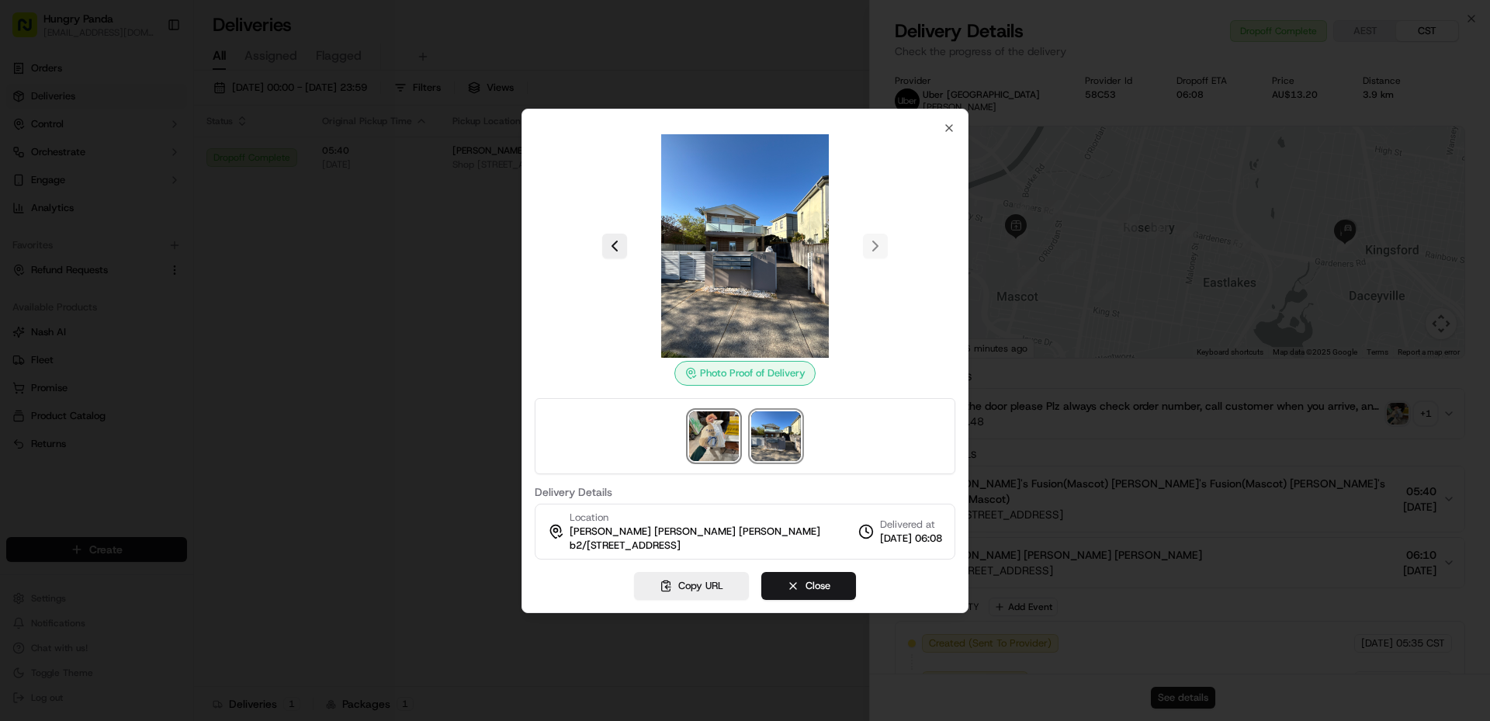
click at [709, 448] on img at bounding box center [714, 436] width 50 height 50
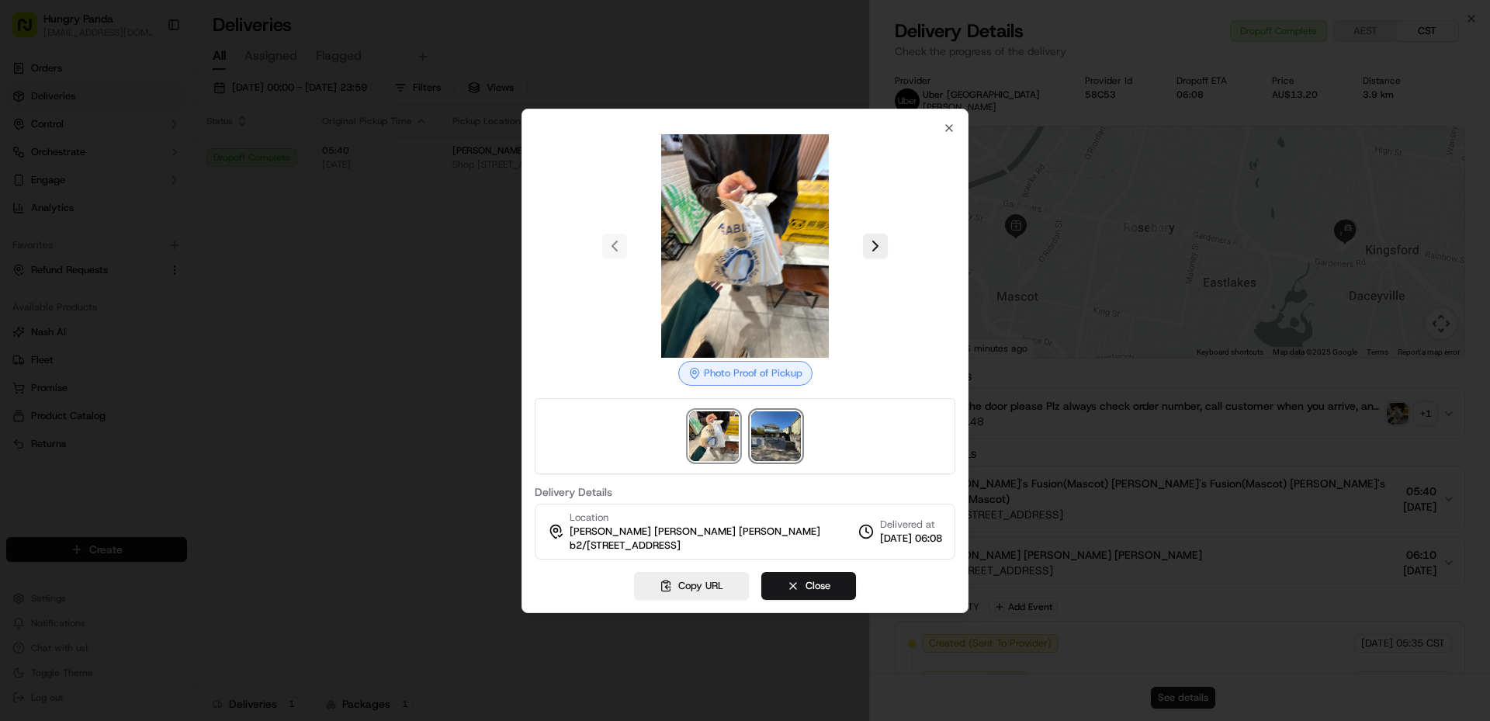
click at [780, 431] on img at bounding box center [776, 436] width 50 height 50
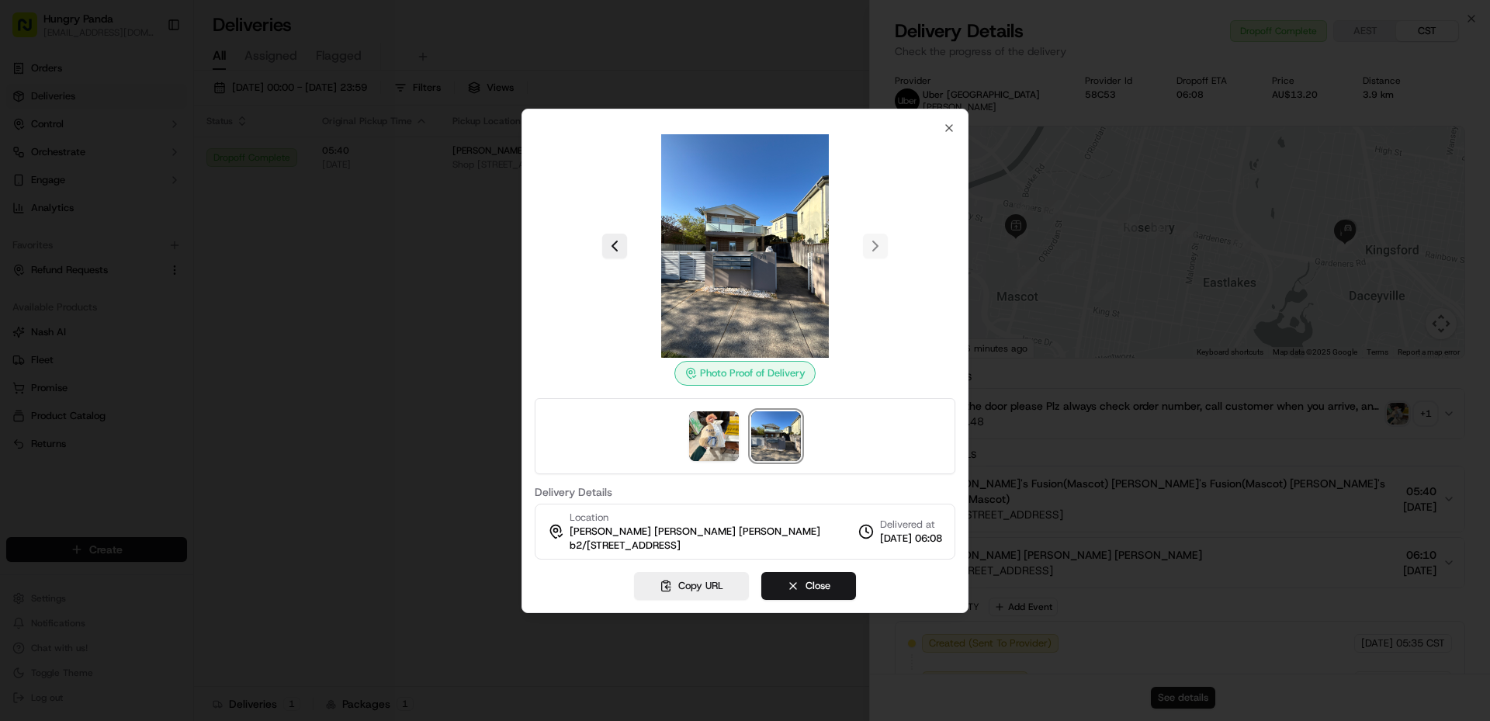
click at [743, 273] on img at bounding box center [744, 245] width 223 height 223
drag, startPoint x: 745, startPoint y: 242, endPoint x: 720, endPoint y: 294, distance: 57.6
click at [720, 294] on img at bounding box center [744, 245] width 223 height 223
click at [736, 286] on img at bounding box center [744, 245] width 223 height 223
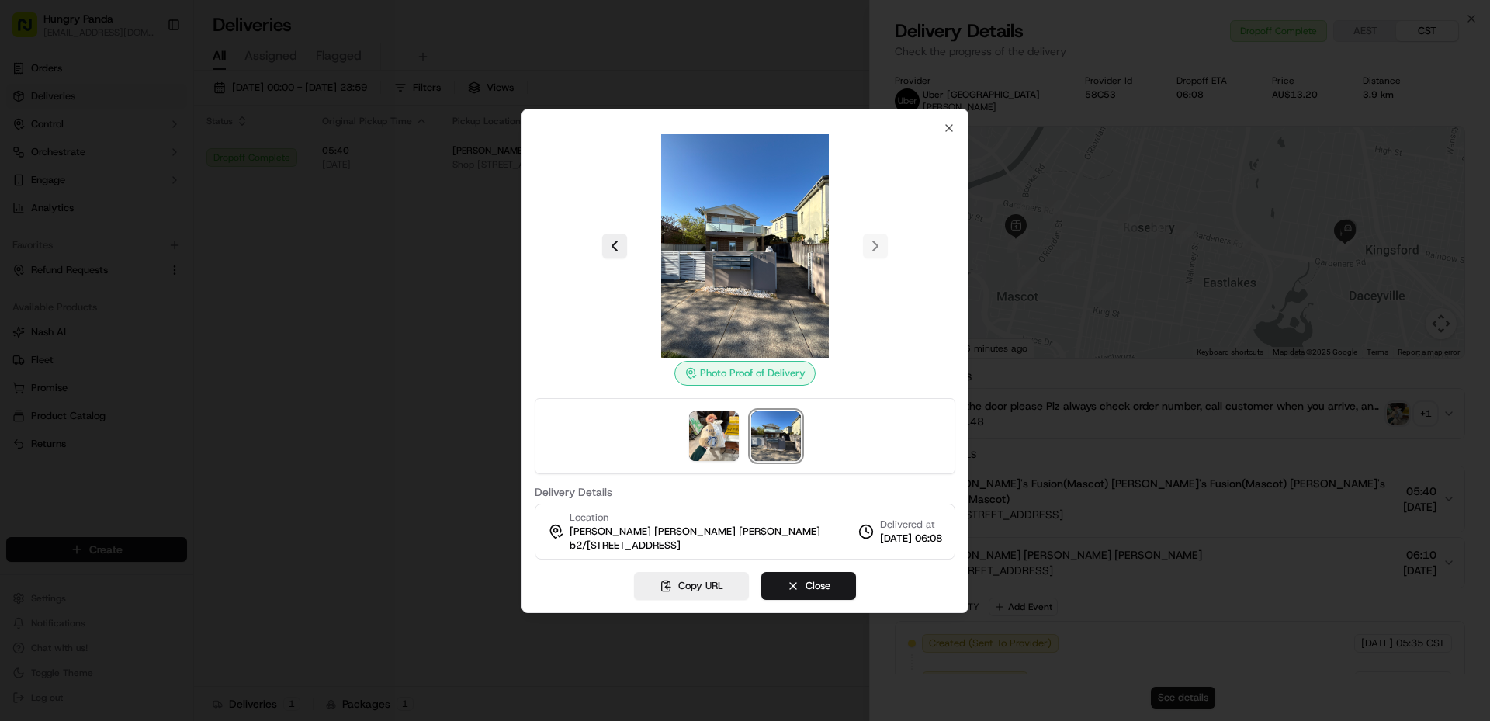
click at [736, 286] on img at bounding box center [744, 245] width 223 height 223
